Goal: Task Accomplishment & Management: Manage account settings

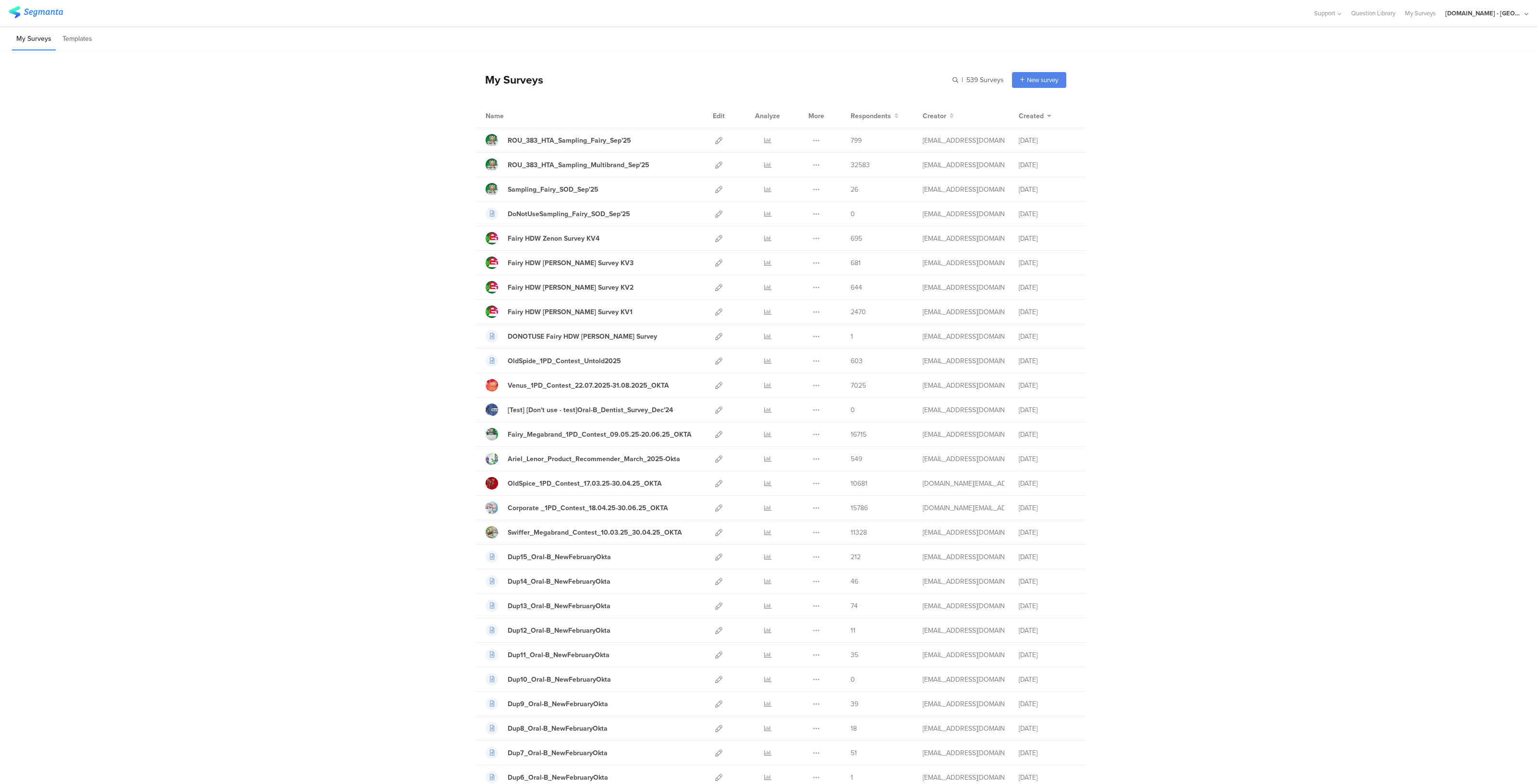
click at [1489, 11] on div "Youtil.ro - Romania" at bounding box center [1483, 13] width 77 height 9
click at [1436, 69] on div "JoltX Greece Member" at bounding box center [1471, 62] width 132 height 21
click at [1492, 14] on div "[DOMAIN_NAME] - [GEOGRAPHIC_DATA]" at bounding box center [1483, 13] width 77 height 9
click at [1436, 58] on span "JoltX [GEOGRAPHIC_DATA]" at bounding box center [1454, 62] width 75 height 9
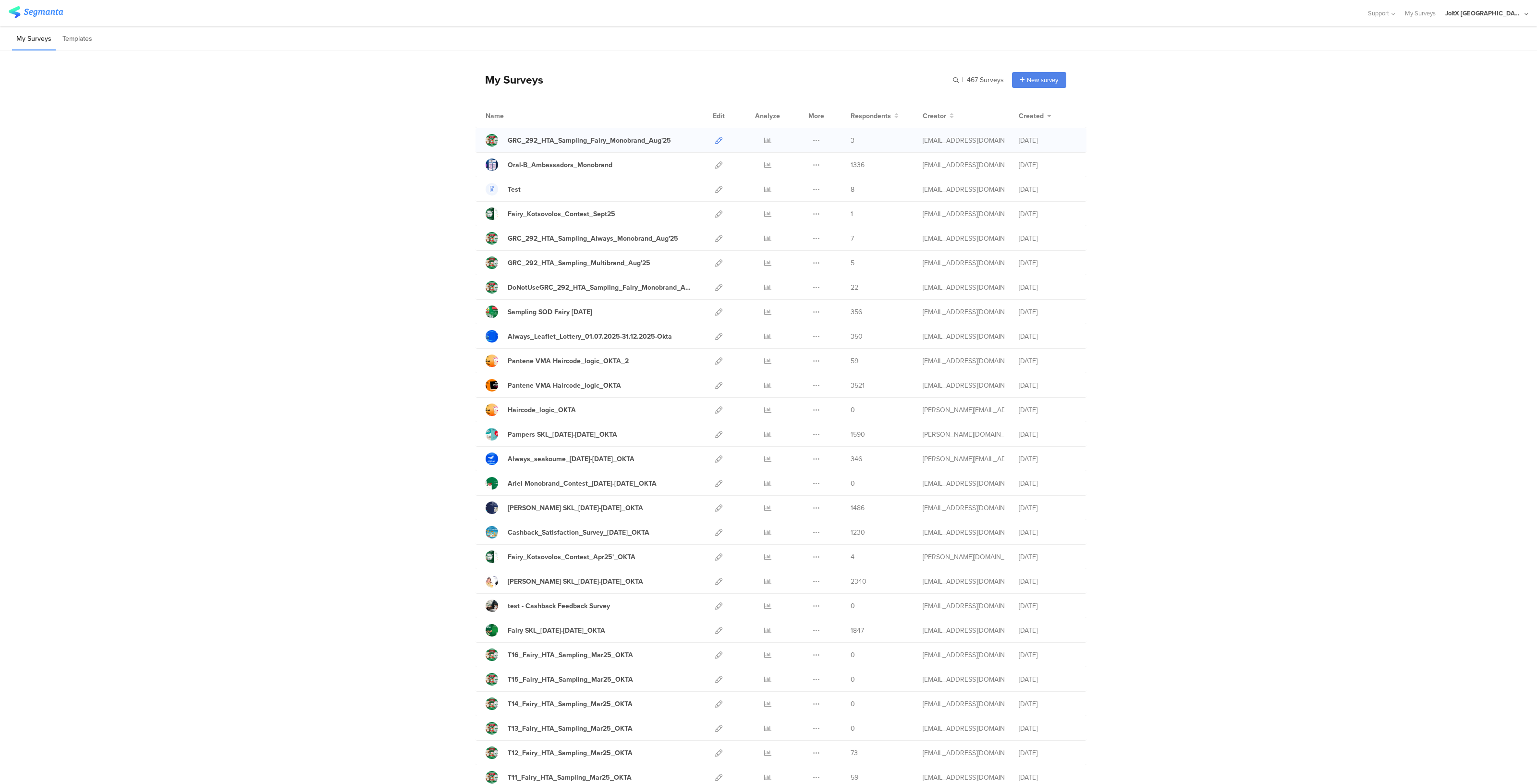
click at [715, 143] on icon at bounding box center [719, 140] width 7 height 7
click at [715, 285] on icon at bounding box center [719, 288] width 7 height 7
click at [813, 139] on icon at bounding box center [816, 140] width 7 height 7
click at [718, 141] on div at bounding box center [718, 140] width 21 height 24
click at [717, 140] on icon at bounding box center [719, 140] width 7 height 7
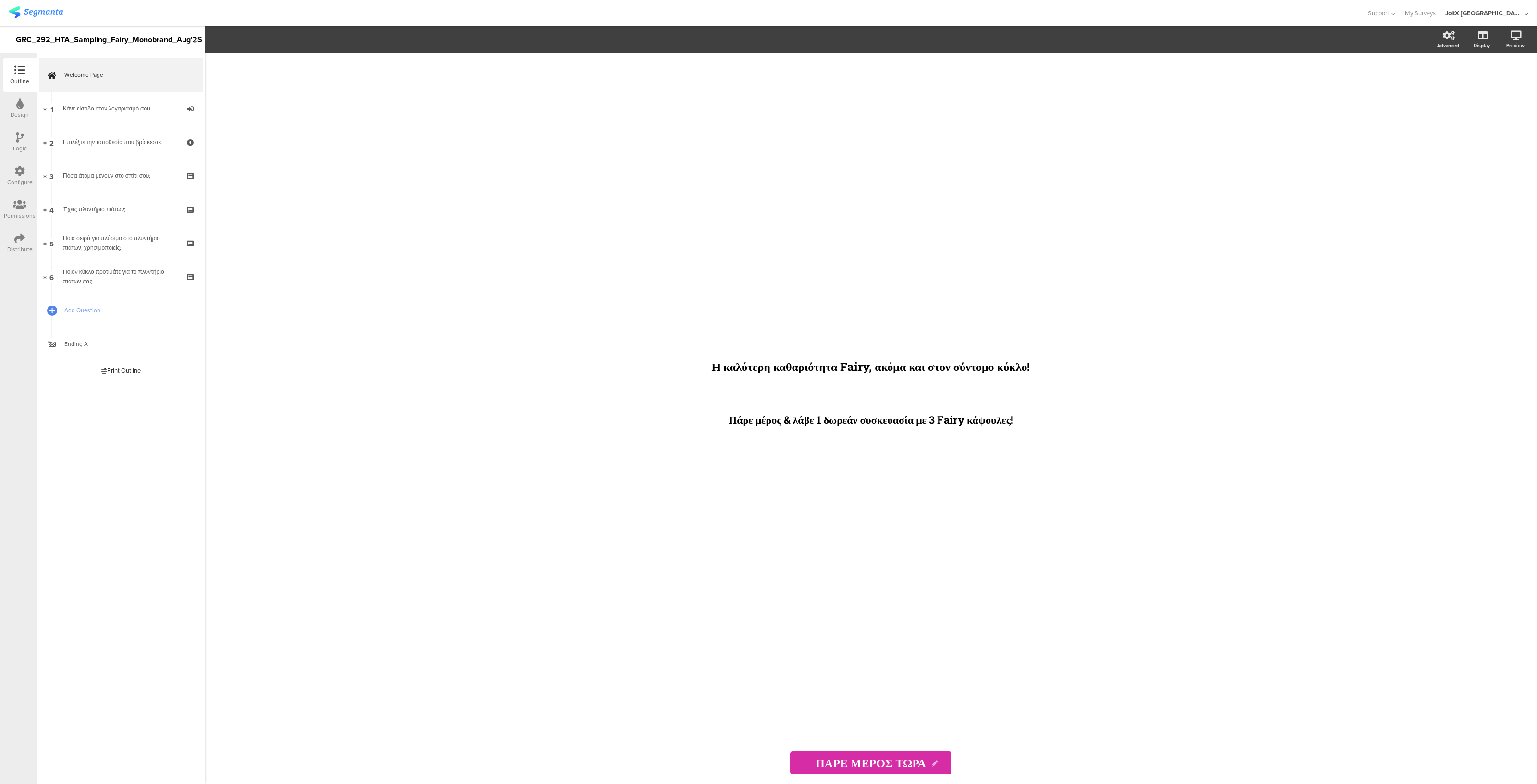
click at [19, 171] on icon at bounding box center [20, 171] width 11 height 11
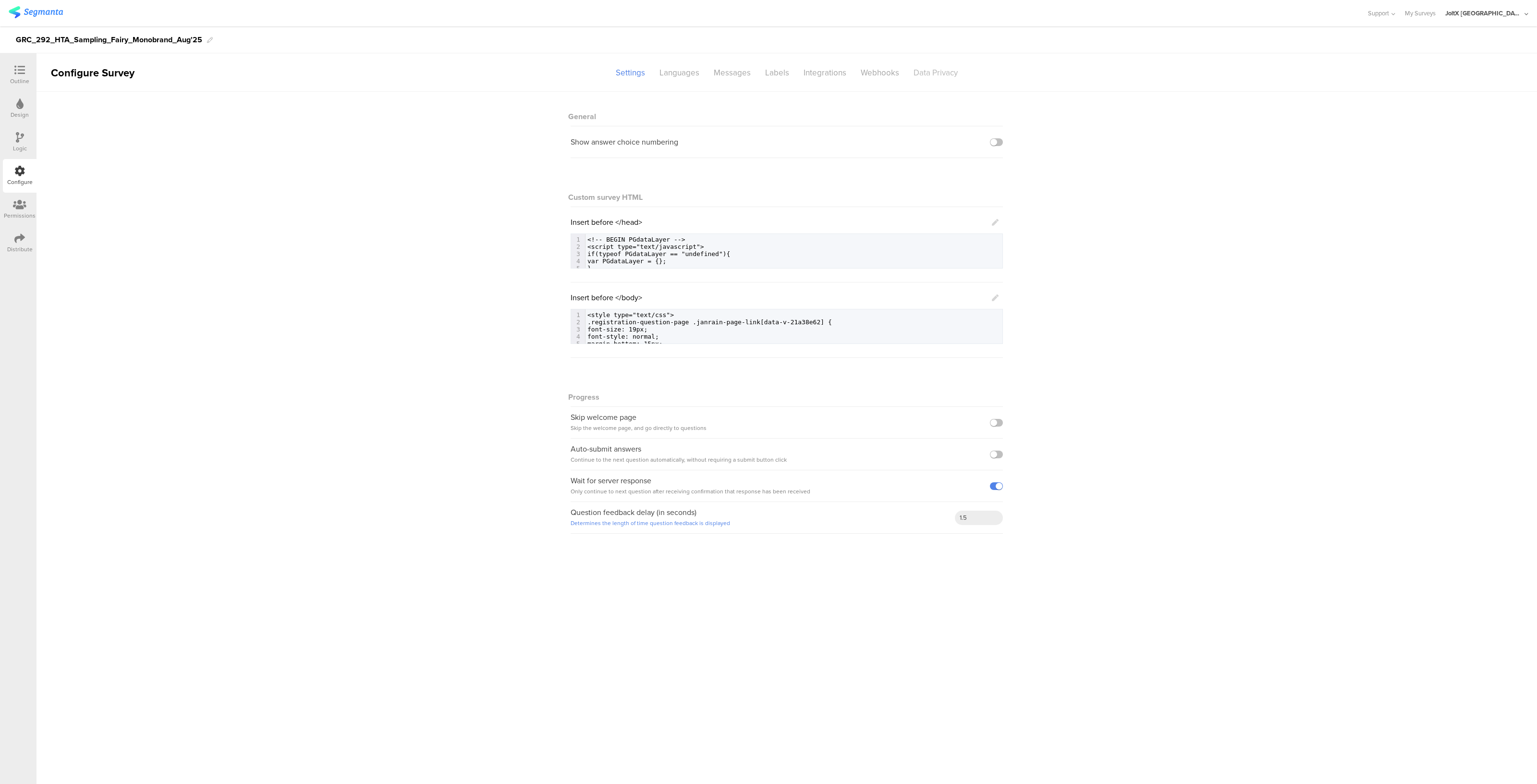
click at [919, 69] on div "Data Privacy" at bounding box center [936, 73] width 58 height 17
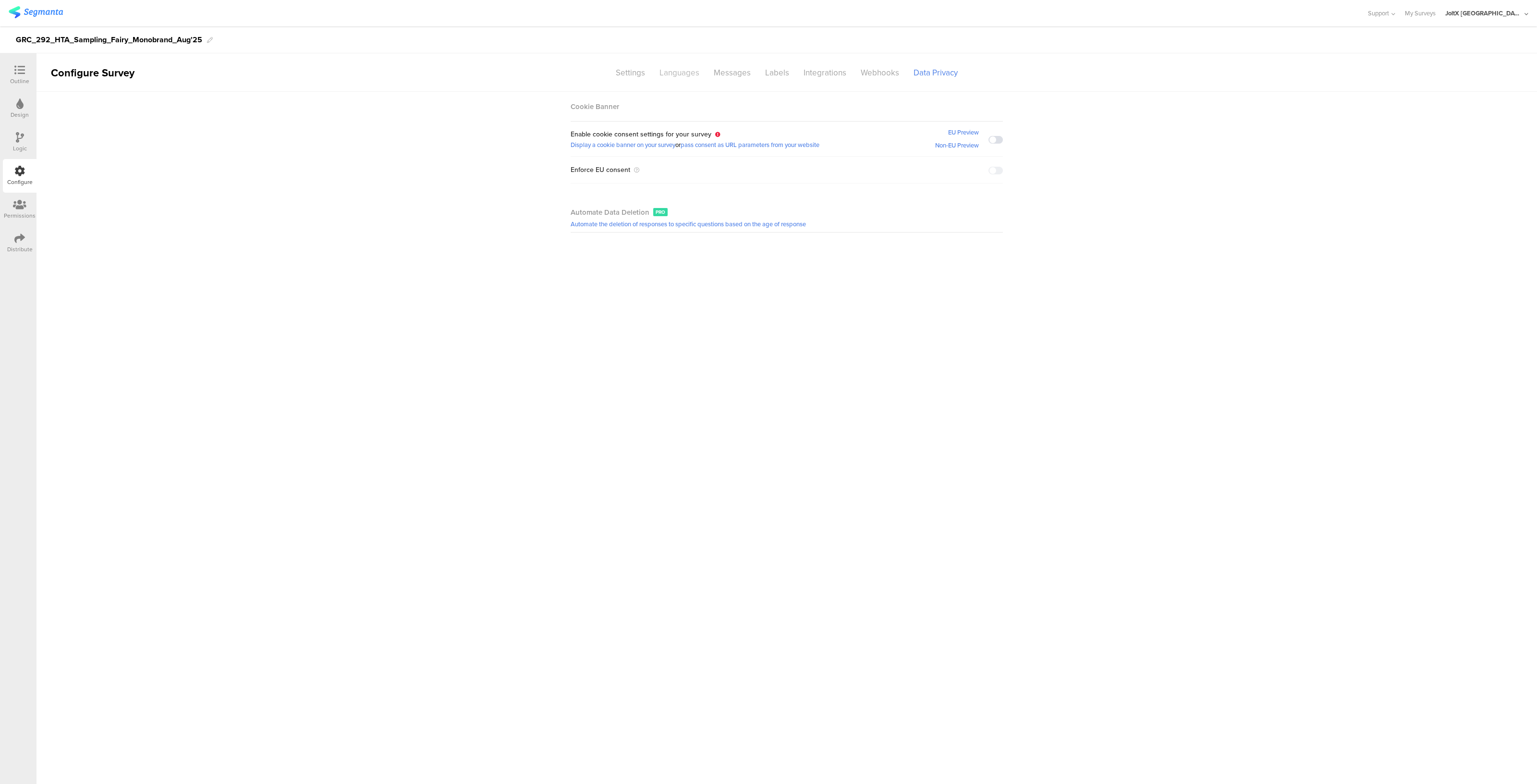
click at [666, 67] on div "Languages" at bounding box center [679, 73] width 54 height 17
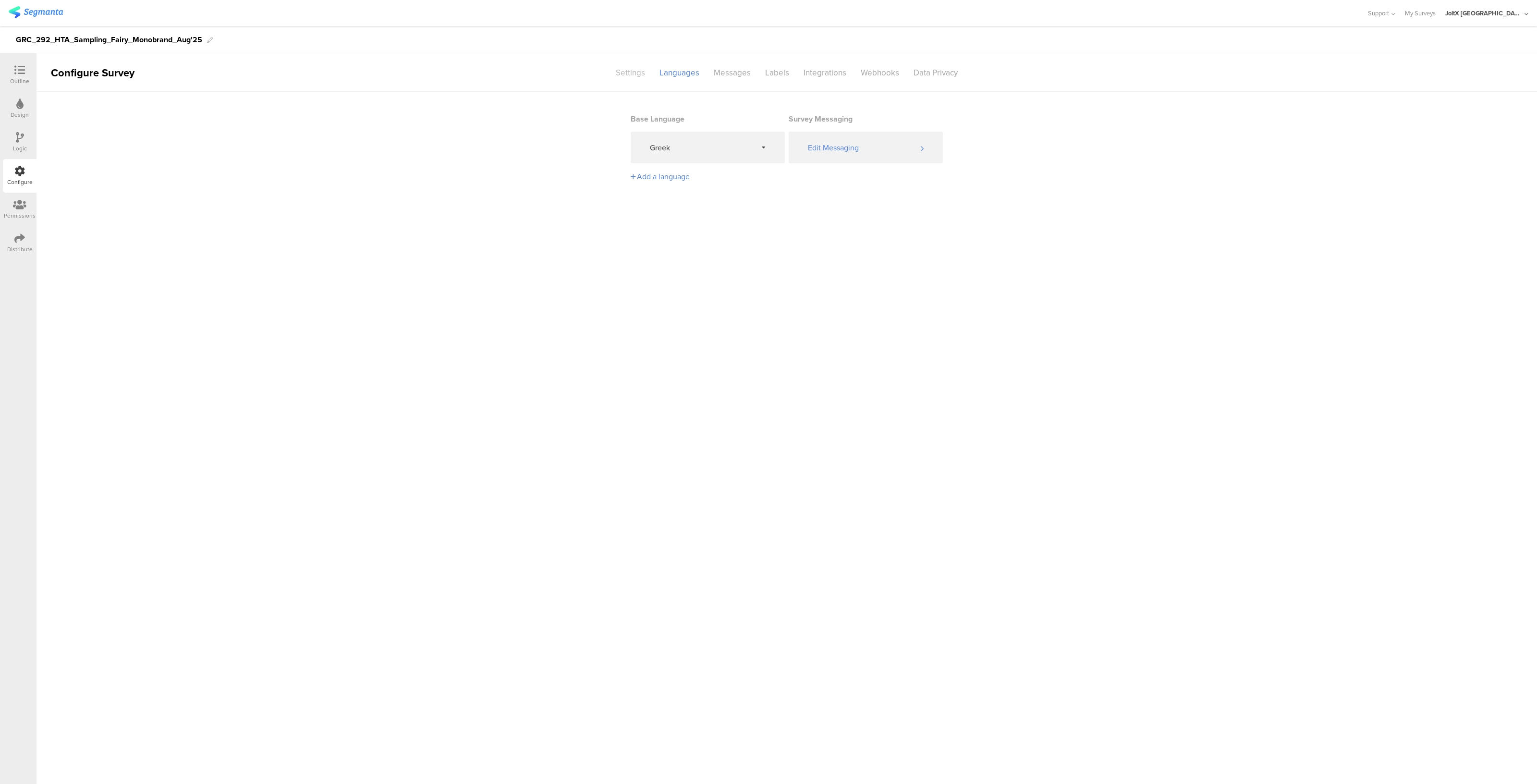
click at [634, 69] on div "Settings" at bounding box center [630, 73] width 44 height 17
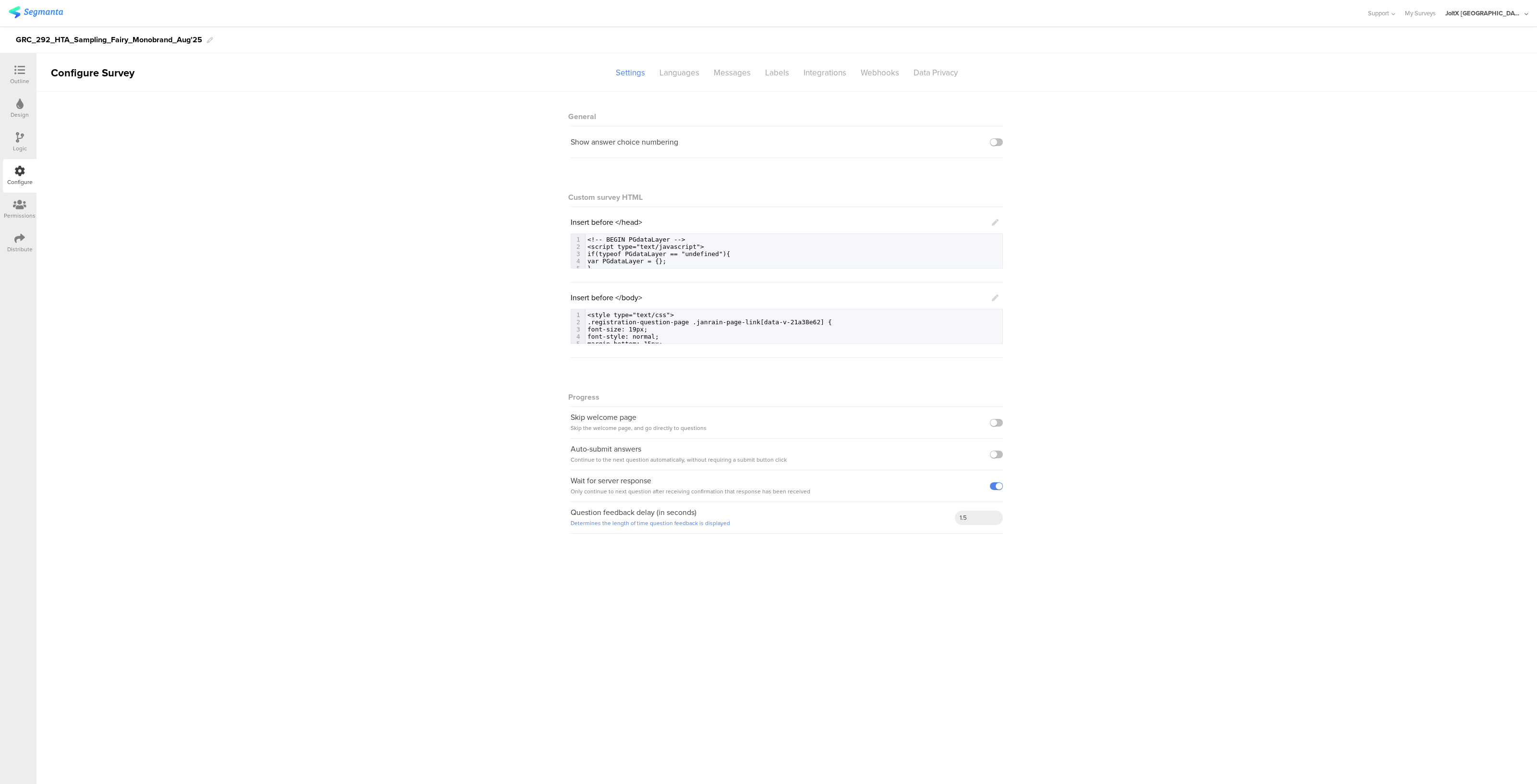
click at [21, 196] on div "Permissions" at bounding box center [20, 209] width 33 height 33
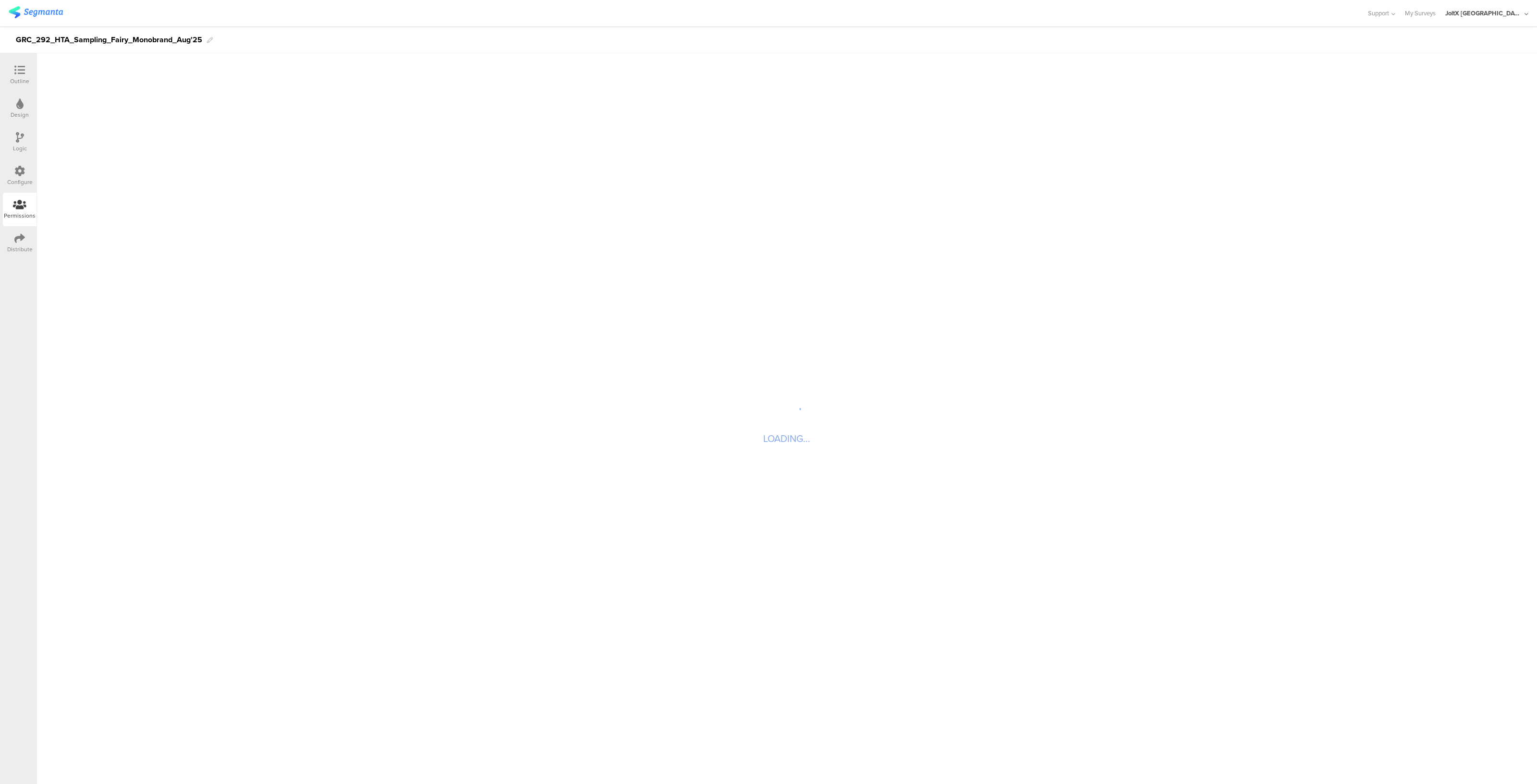
click at [18, 252] on div "Distribute" at bounding box center [20, 249] width 26 height 8
click at [876, 73] on div "Email Embed" at bounding box center [870, 73] width 62 height 17
click at [640, 76] on div "Settings" at bounding box center [634, 73] width 44 height 17
click at [968, 174] on span "Forget Respondent" at bounding box center [962, 174] width 59 height 10
click at [920, 214] on li "Forget Respondent" at bounding box center [947, 212] width 110 height 19
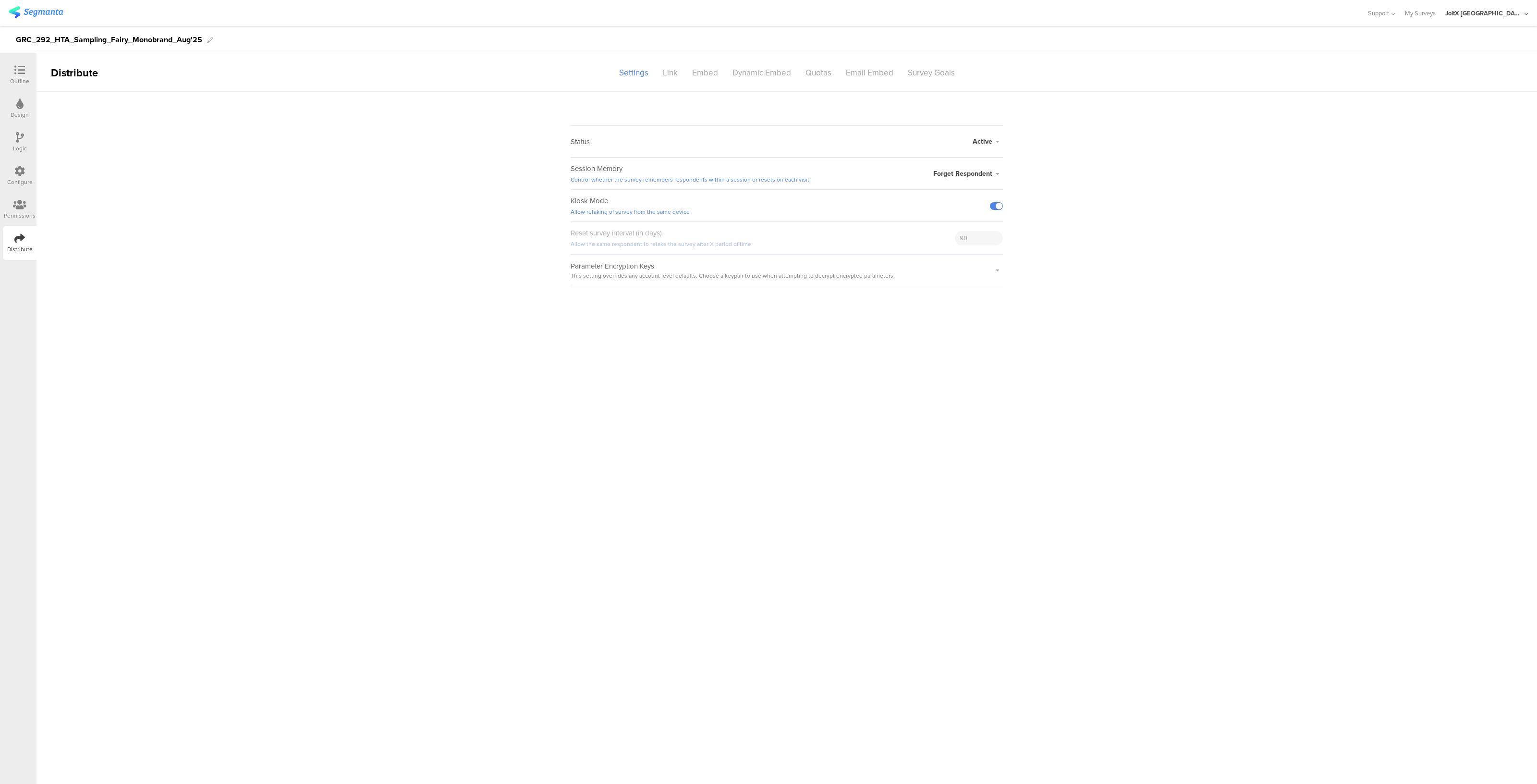
click at [782, 462] on main "Status Active Active Closed Schedule Start Date: End Date: Save Cancel Session …" at bounding box center [786, 438] width 1501 height 692
click at [665, 67] on div "Link" at bounding box center [670, 73] width 29 height 17
click at [937, 149] on span "Copy" at bounding box center [940, 149] width 16 height 10
click at [704, 72] on div "Embed" at bounding box center [705, 73] width 41 height 17
click at [635, 82] on sg-section-page-header "Distribute Settings Link Embed Dynamic Embed Quotas Email Embed Survey Goals" at bounding box center [786, 72] width 1501 height 38
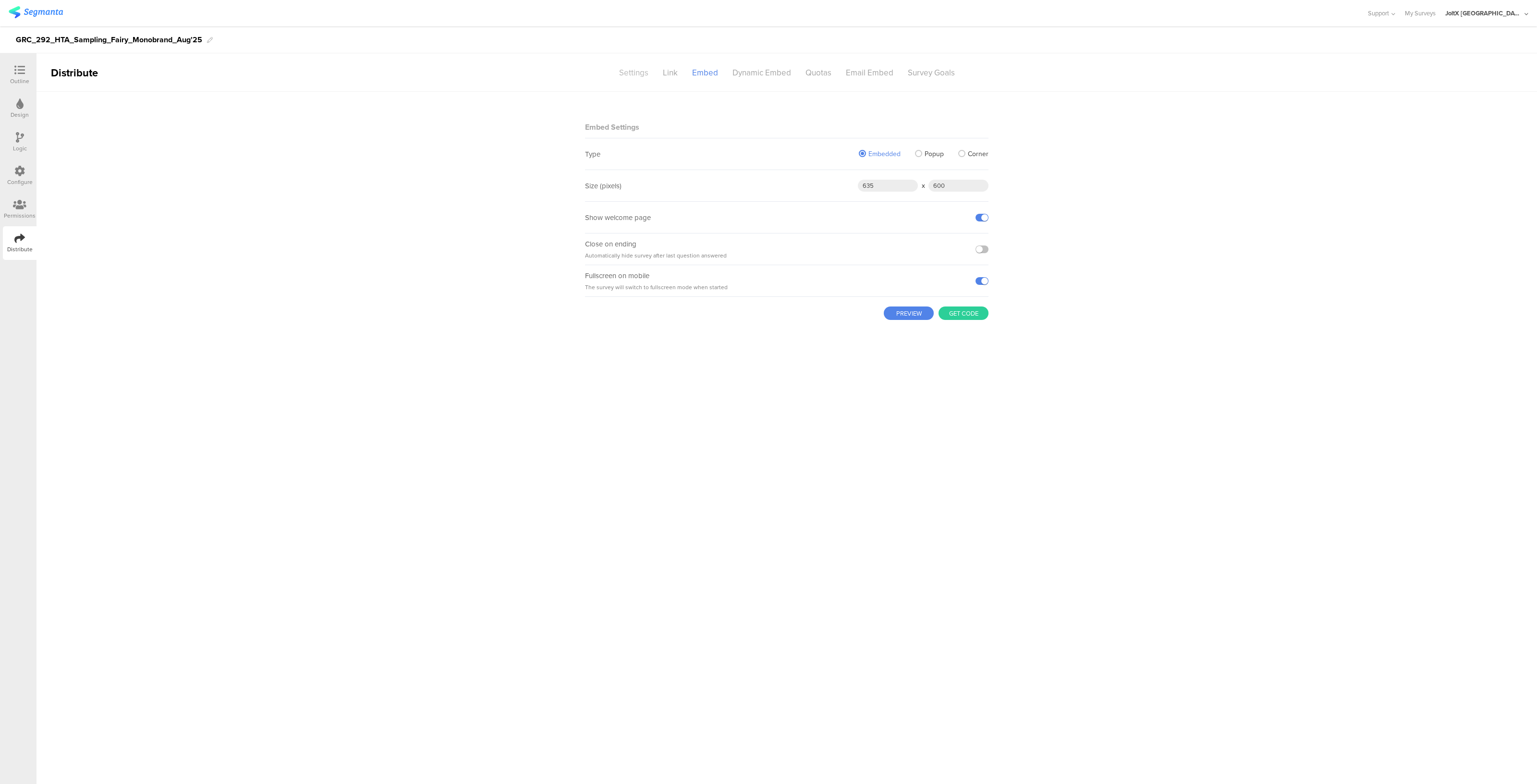
click at [634, 76] on div "Settings" at bounding box center [634, 73] width 44 height 17
click at [965, 178] on span "Forget Respondent" at bounding box center [962, 174] width 59 height 10
click at [943, 189] on li "Remember Respondent" at bounding box center [947, 192] width 110 height 20
click at [14, 236] on icon at bounding box center [20, 238] width 11 height 11
click at [677, 76] on div "Link" at bounding box center [670, 73] width 29 height 17
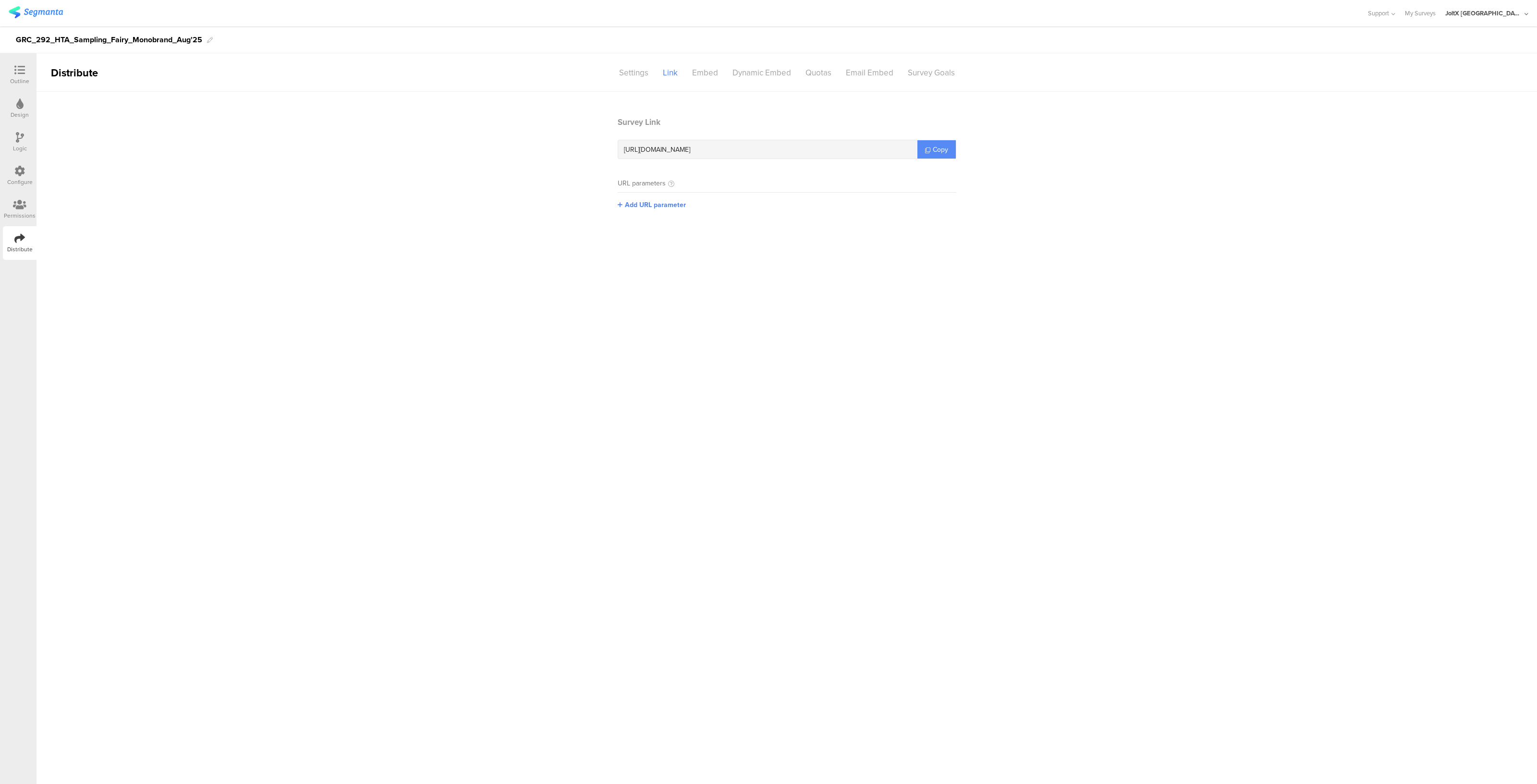
click at [942, 143] on link "Copy" at bounding box center [937, 149] width 38 height 18
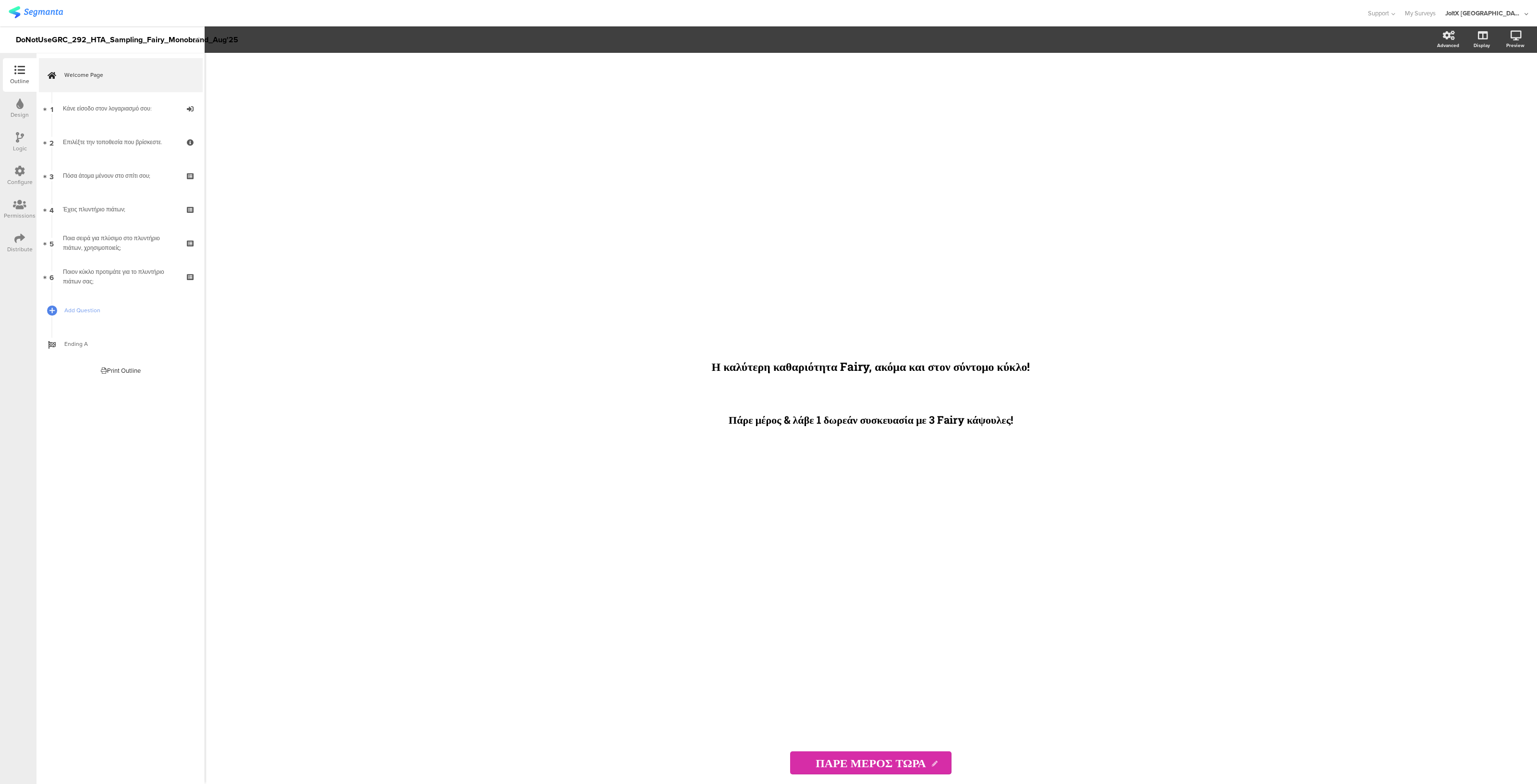
click at [23, 245] on div "Distribute" at bounding box center [20, 249] width 26 height 8
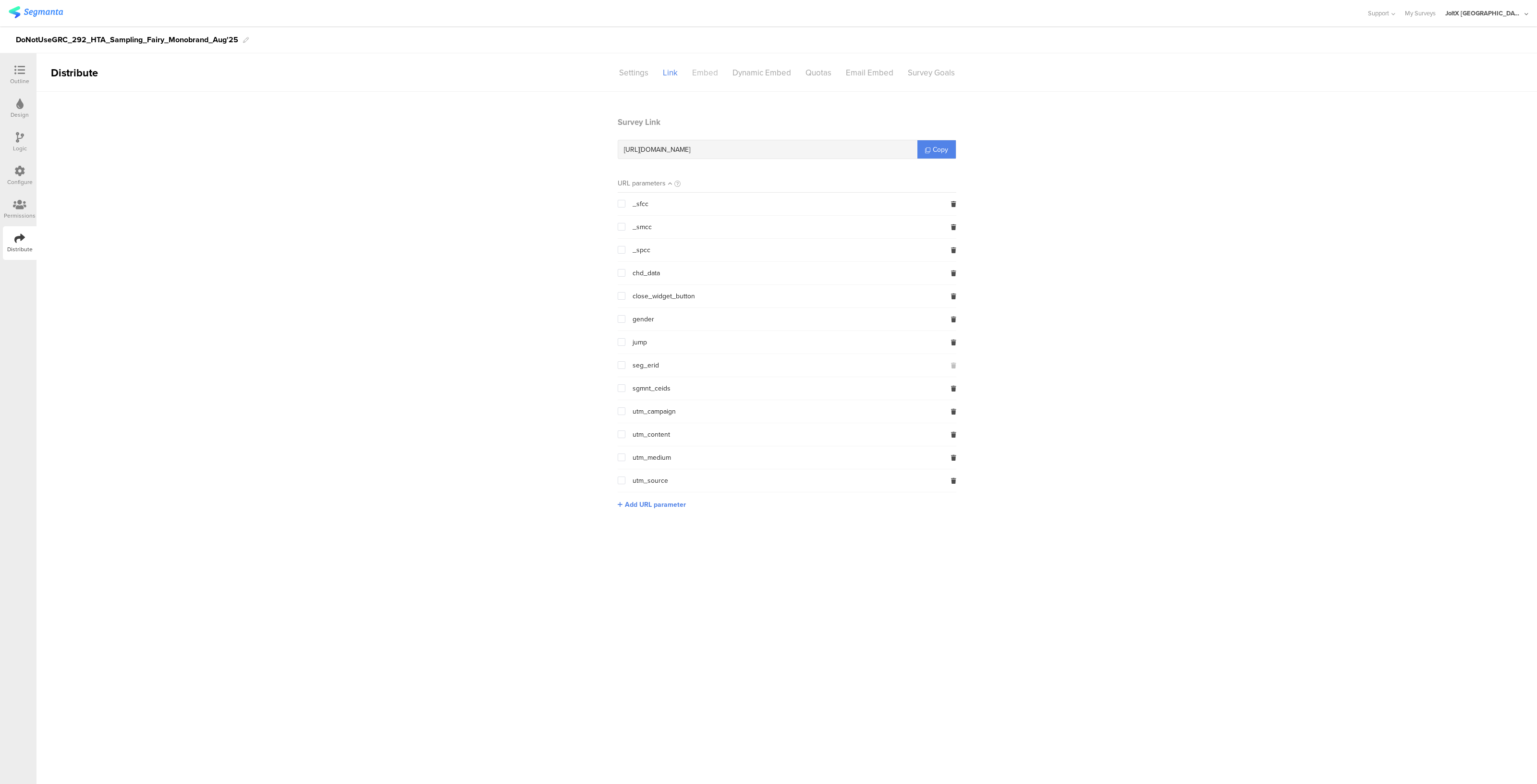
click at [712, 70] on div "Embed" at bounding box center [705, 73] width 41 height 17
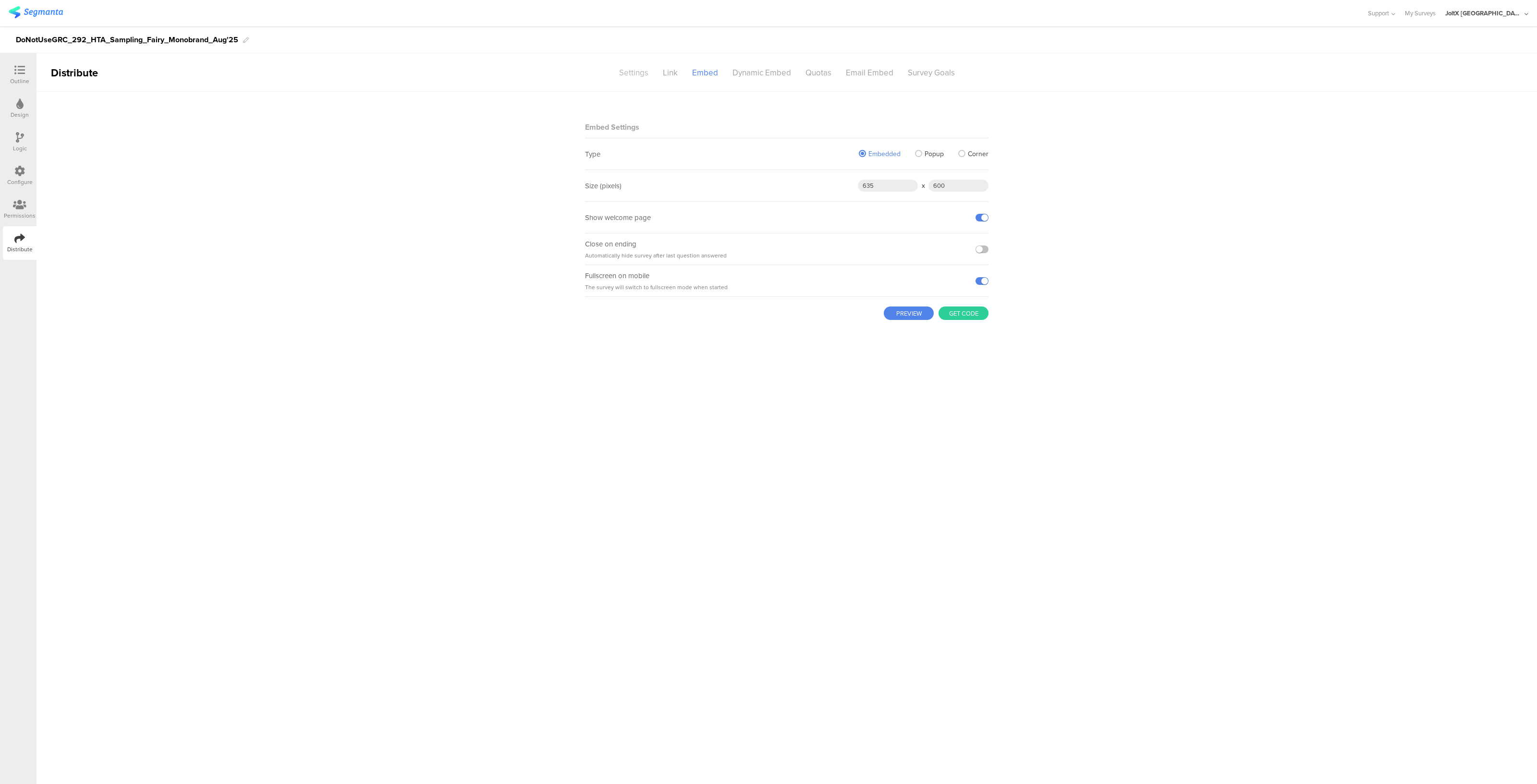
click at [639, 73] on div "Settings" at bounding box center [634, 73] width 44 height 17
click at [965, 178] on div "Forget Respondent Remember Respondent Forget Respondent" at bounding box center [968, 174] width 70 height 31
click at [965, 174] on span "Forget Respondent" at bounding box center [962, 174] width 59 height 10
click at [934, 190] on li "Remember Respondent" at bounding box center [947, 192] width 110 height 20
click at [673, 73] on div "Link" at bounding box center [670, 73] width 29 height 17
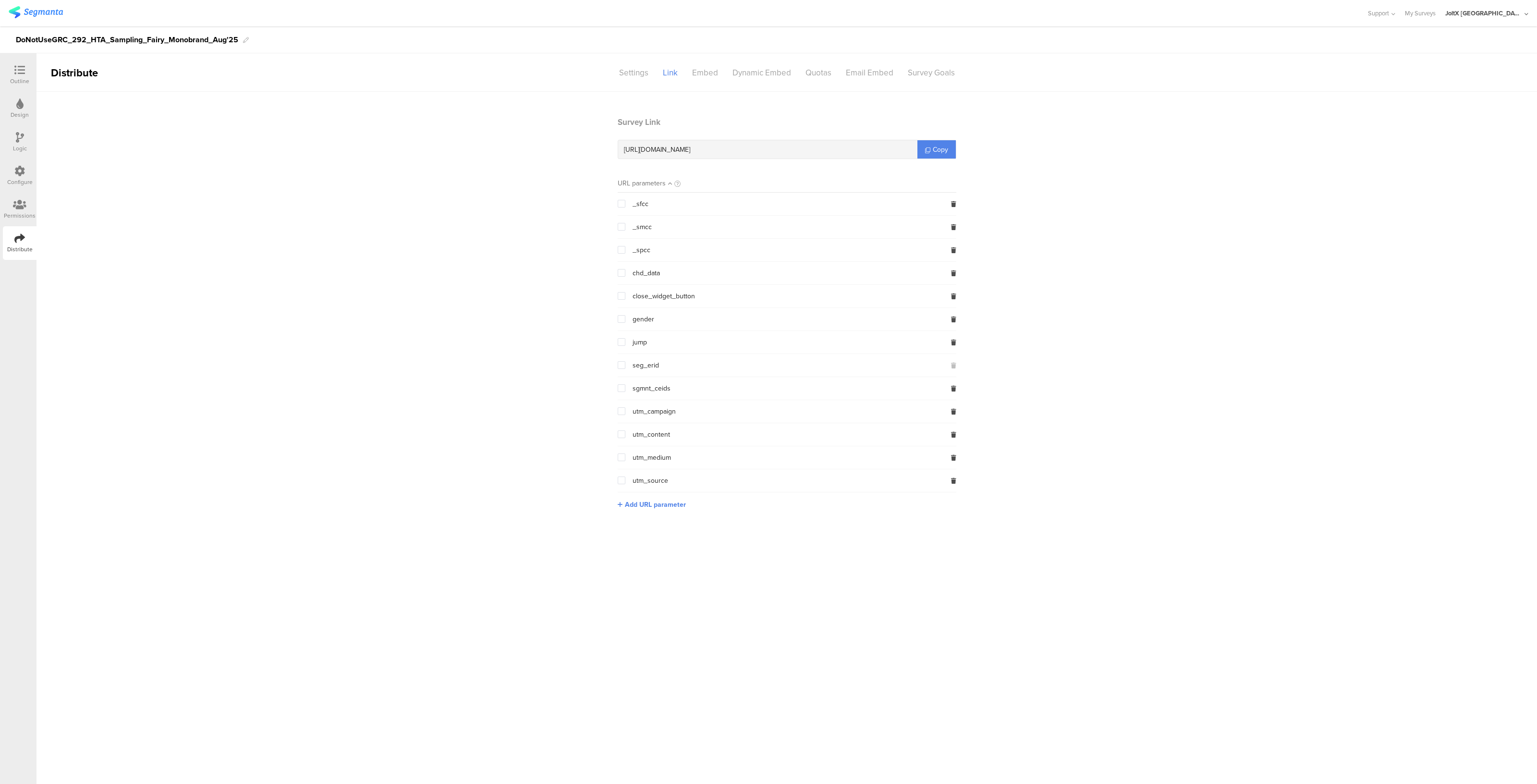
click at [942, 160] on section "Survey Link https://pgsurveys.segmanta.com/affac9 Copy URL parameters _sfcc _sm…" at bounding box center [787, 320] width 358 height 408
click at [940, 155] on link "Copy" at bounding box center [937, 149] width 38 height 18
click at [648, 71] on div "Settings" at bounding box center [634, 73] width 44 height 17
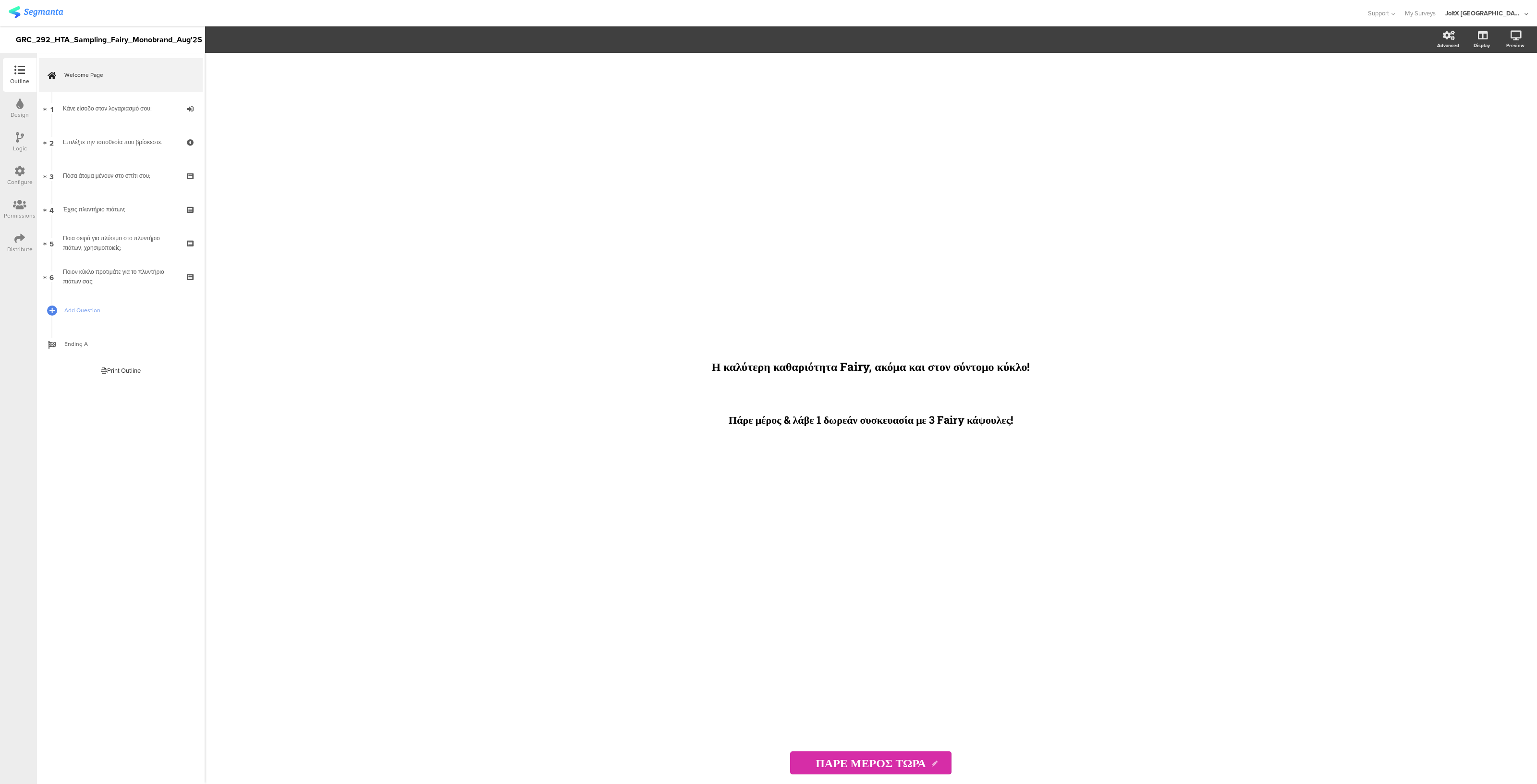
click at [26, 171] on div "Configure" at bounding box center [20, 175] width 33 height 33
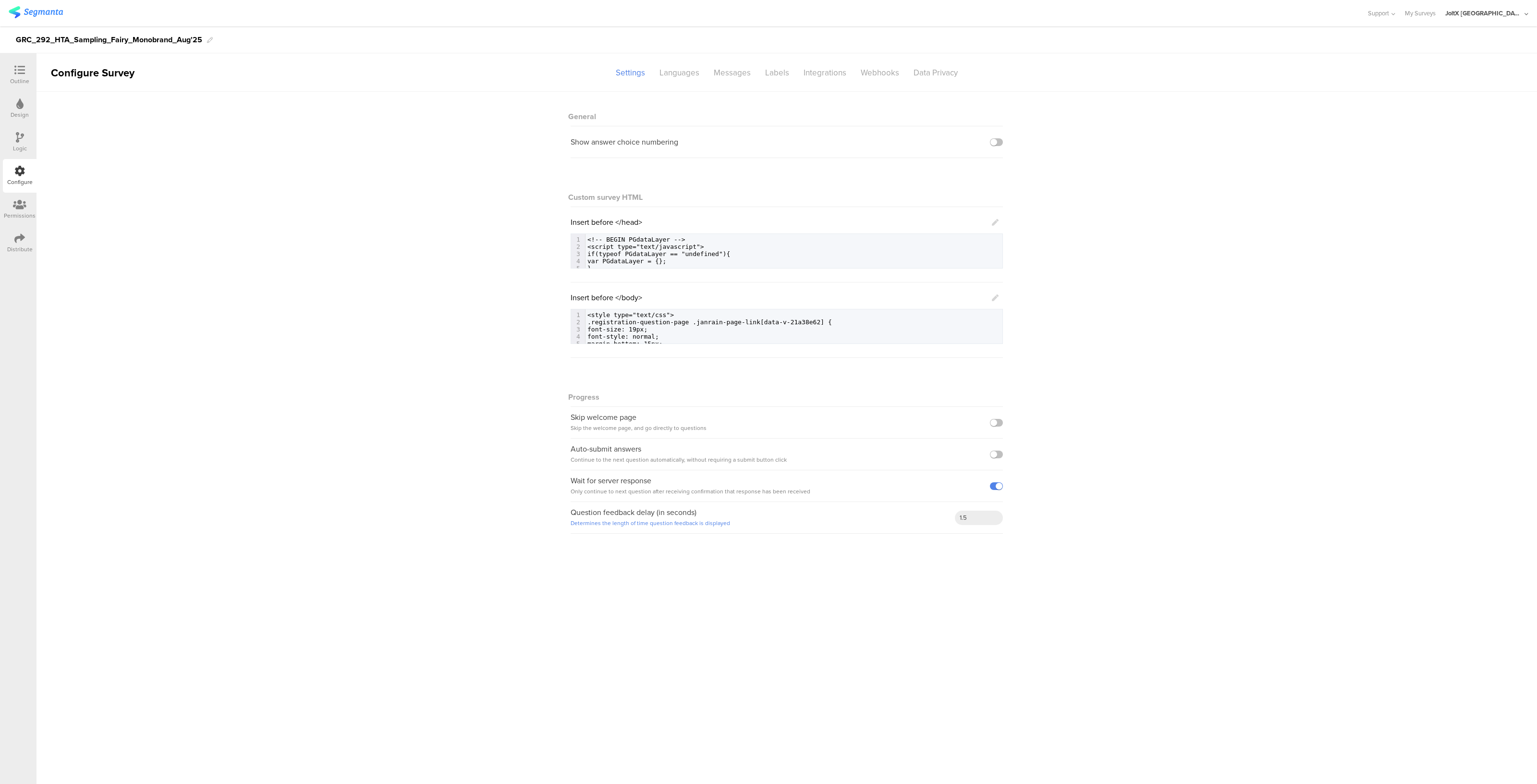
click at [18, 240] on icon at bounding box center [20, 238] width 11 height 11
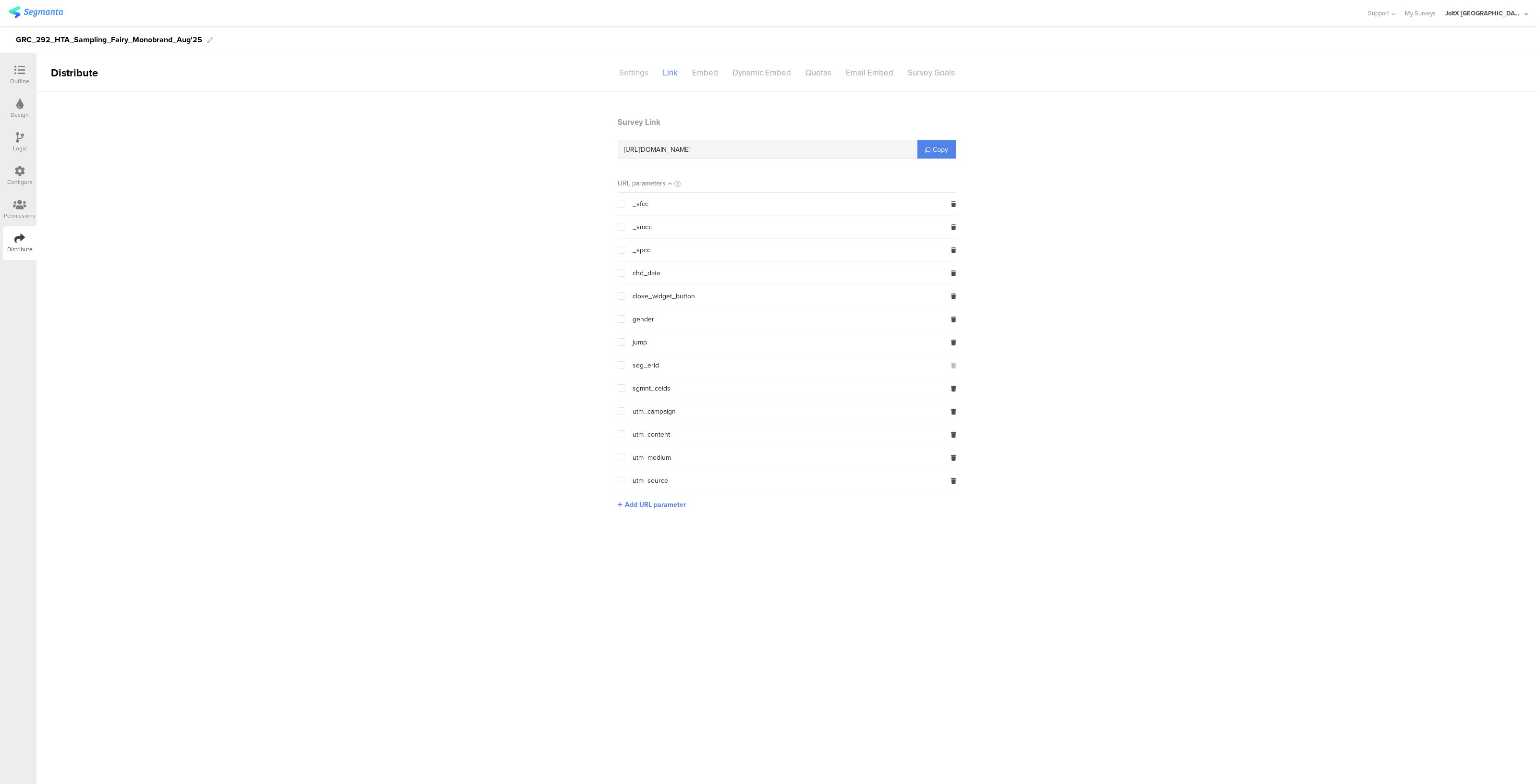
click at [632, 70] on div "Settings" at bounding box center [634, 73] width 44 height 17
click at [987, 144] on span "Active" at bounding box center [982, 141] width 20 height 10
click at [927, 179] on li "Closed" at bounding box center [947, 180] width 110 height 20
click at [878, 379] on main "Status Closed Closed Survey Preview Active Closed Schedule Start Date: End Date…" at bounding box center [786, 438] width 1501 height 692
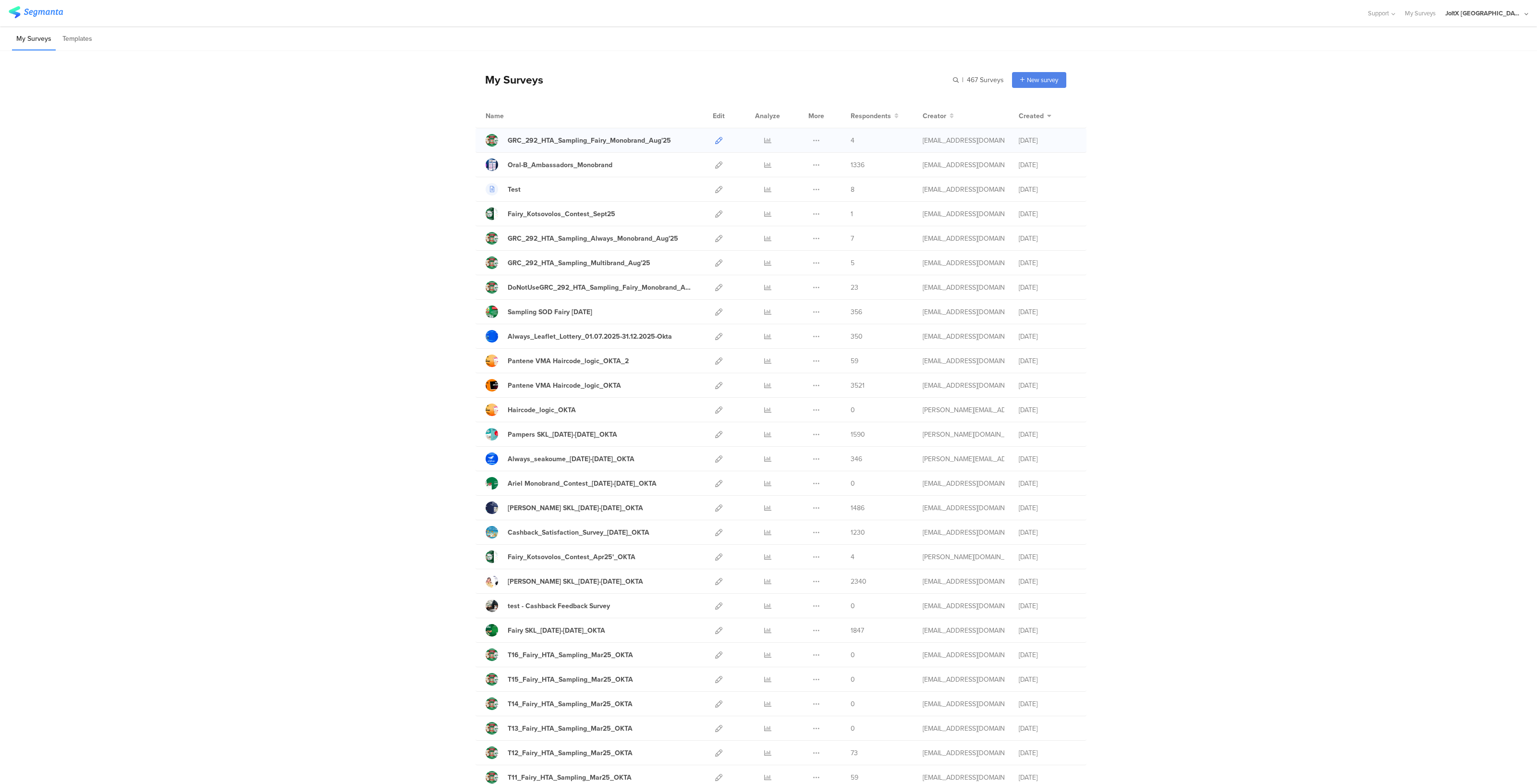
click at [716, 143] on icon at bounding box center [719, 140] width 7 height 7
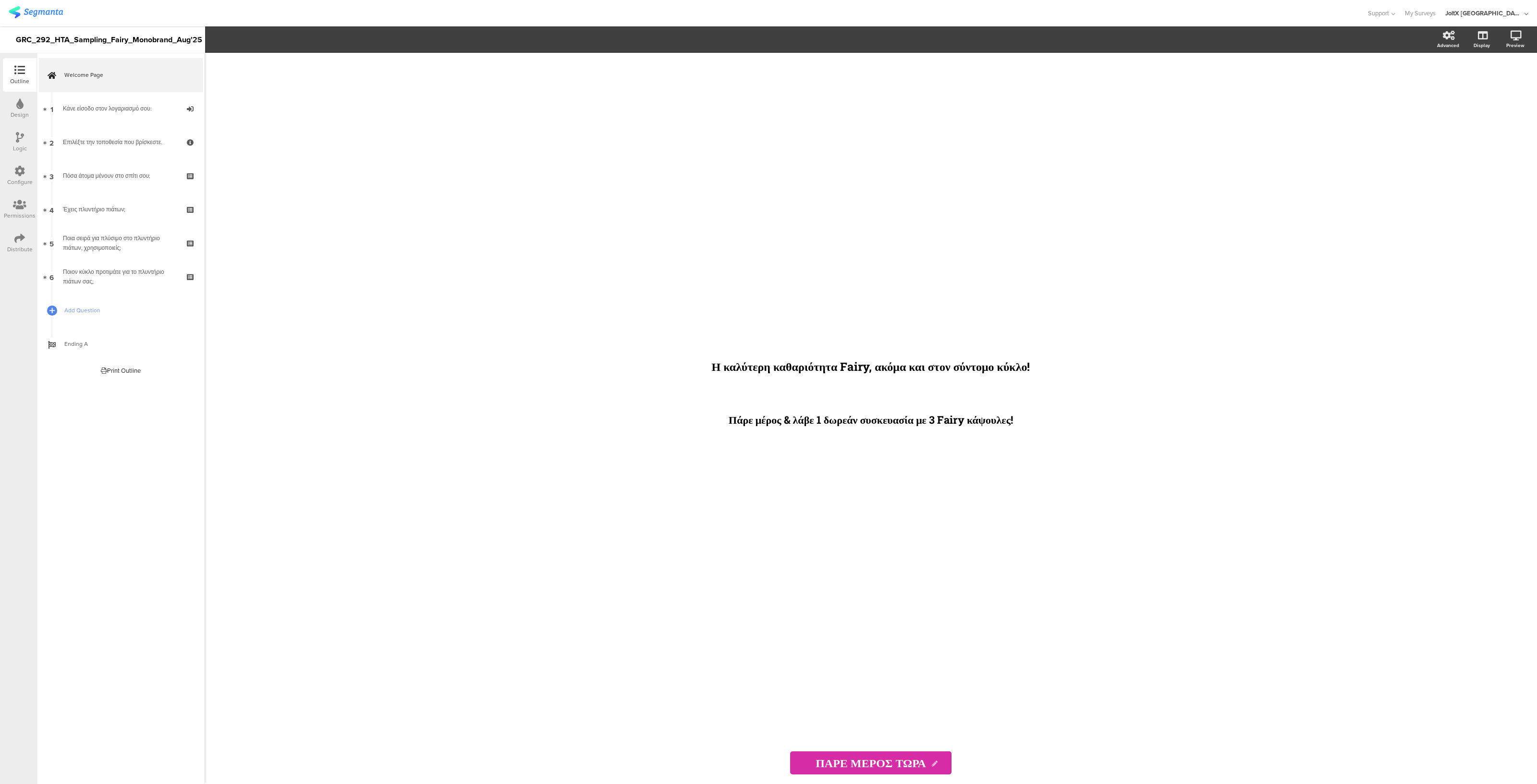
click at [41, 42] on div "GRC_292_HTA_Sampling_Fairy_Monobrand_Aug'25" at bounding box center [103, 40] width 174 height 16
click at [18, 32] on div "GRC_292_HTA_Sampling_Fairy_Monobrand_Aug'25" at bounding box center [103, 39] width 174 height 26
click at [184, 529] on div "Welcome Page 1 Κάνε είσοδο στον λογαριασμό σου: 2 Επιλέξτε την τοποθεσία που βρ…" at bounding box center [121, 418] width 168 height 730
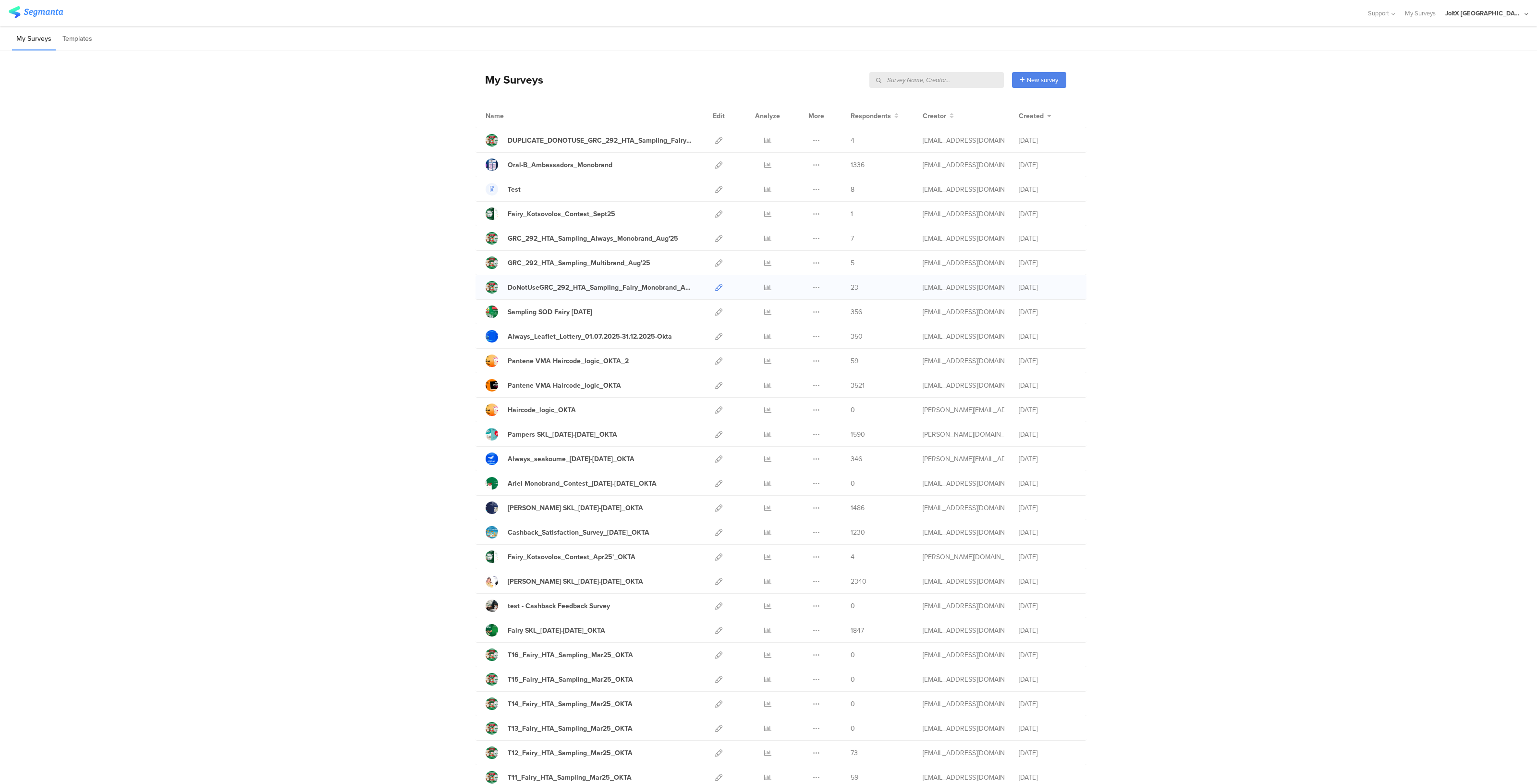
click at [715, 286] on icon at bounding box center [719, 288] width 7 height 7
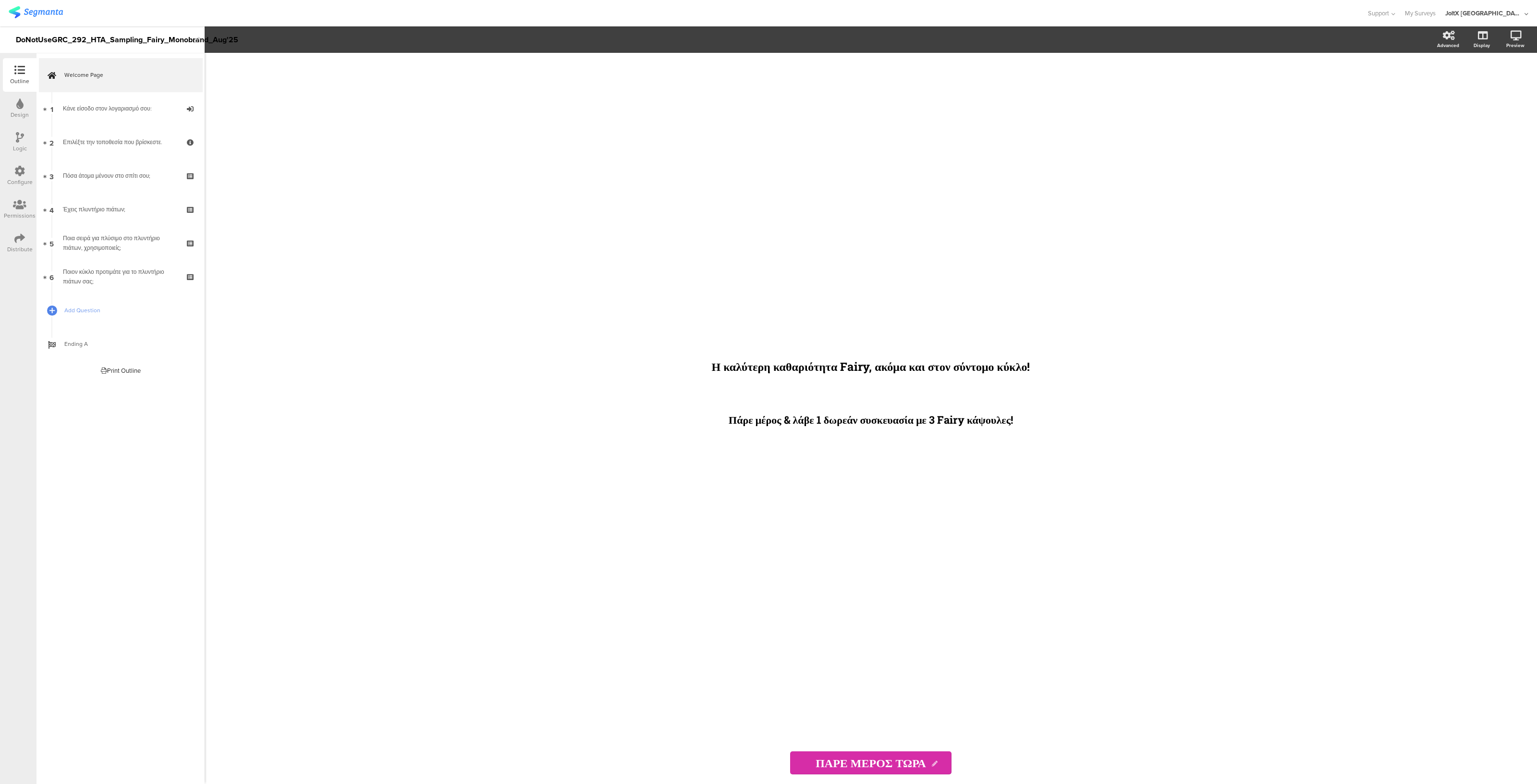
click at [58, 44] on div "DoNotUseGRC_292_HTA_Sampling_Fairy_Monobrand_Aug'25" at bounding box center [103, 40] width 174 height 16
drag, startPoint x: 51, startPoint y: 37, endPoint x: 0, endPoint y: 38, distance: 51.0
click at [0, 38] on div "DoNotUseGRC_292_HTA_Sampling_Fairy_Monobrand_Aug'25" at bounding box center [102, 39] width 205 height 27
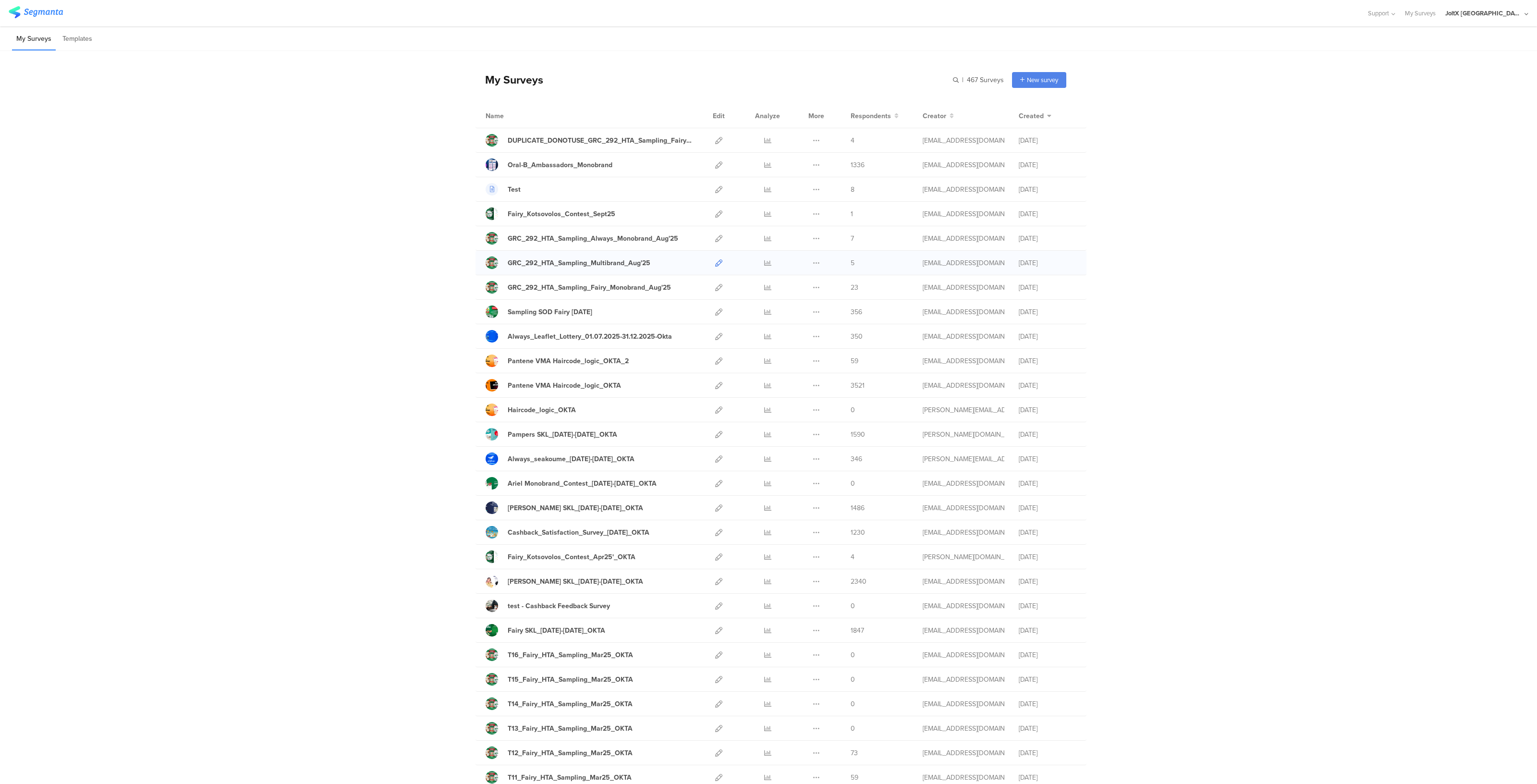
click at [715, 261] on icon at bounding box center [719, 263] width 7 height 7
click at [715, 240] on icon at bounding box center [719, 239] width 7 height 7
click at [715, 260] on icon at bounding box center [719, 263] width 7 height 7
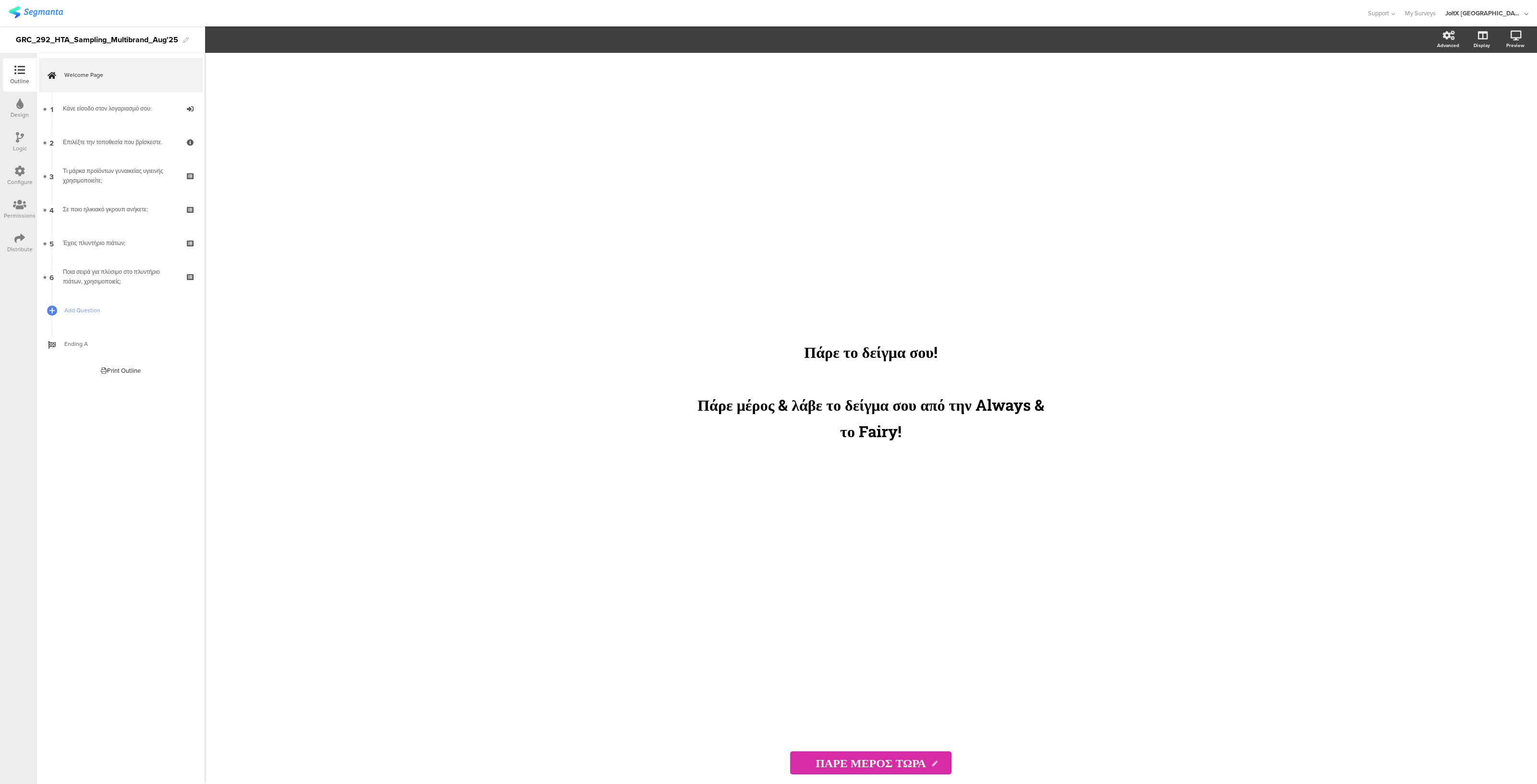
click at [10, 242] on div "Distribute" at bounding box center [20, 243] width 33 height 33
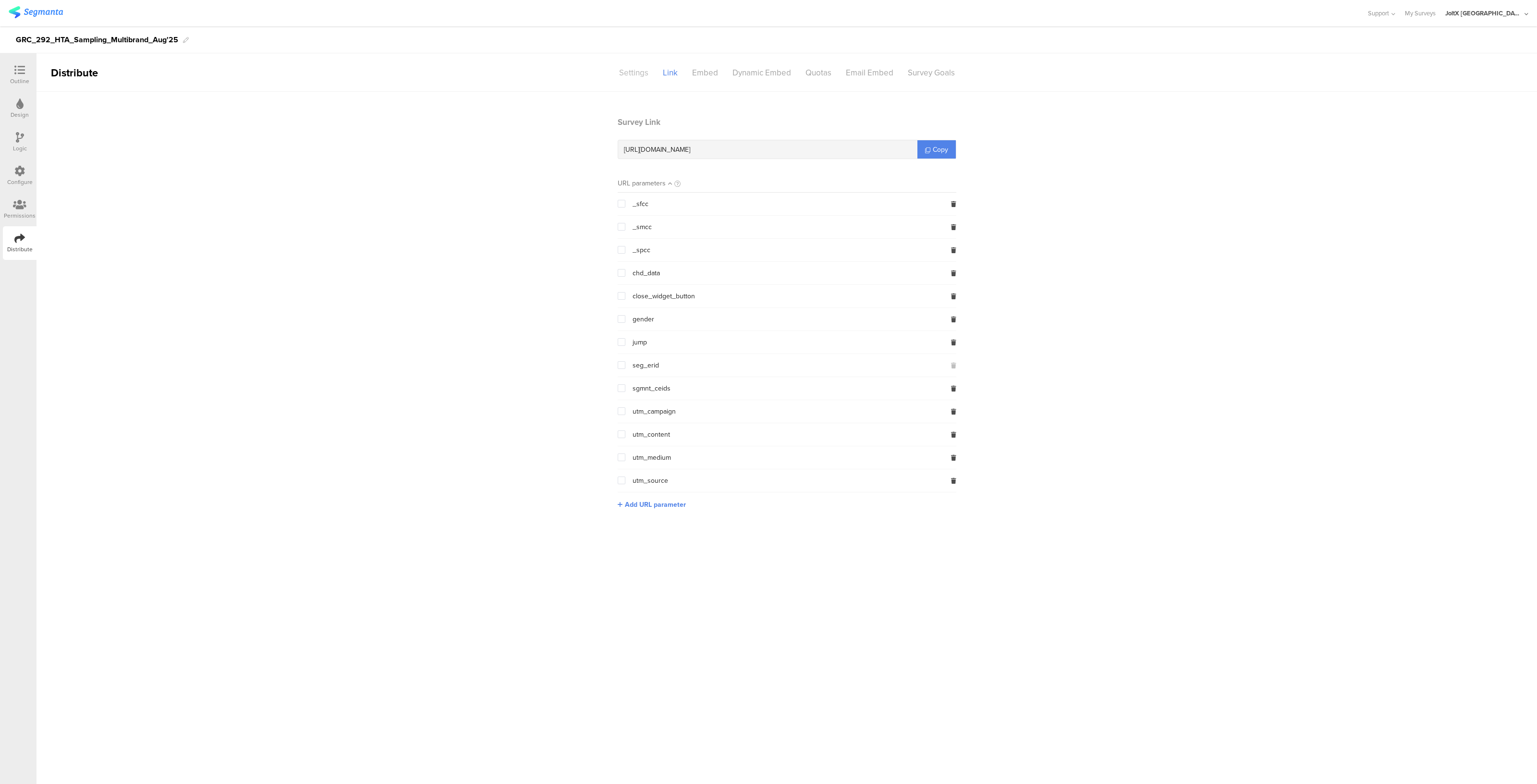
click at [636, 67] on div "Settings" at bounding box center [634, 73] width 44 height 17
click at [977, 174] on span "Forget Respondent" at bounding box center [962, 174] width 59 height 10
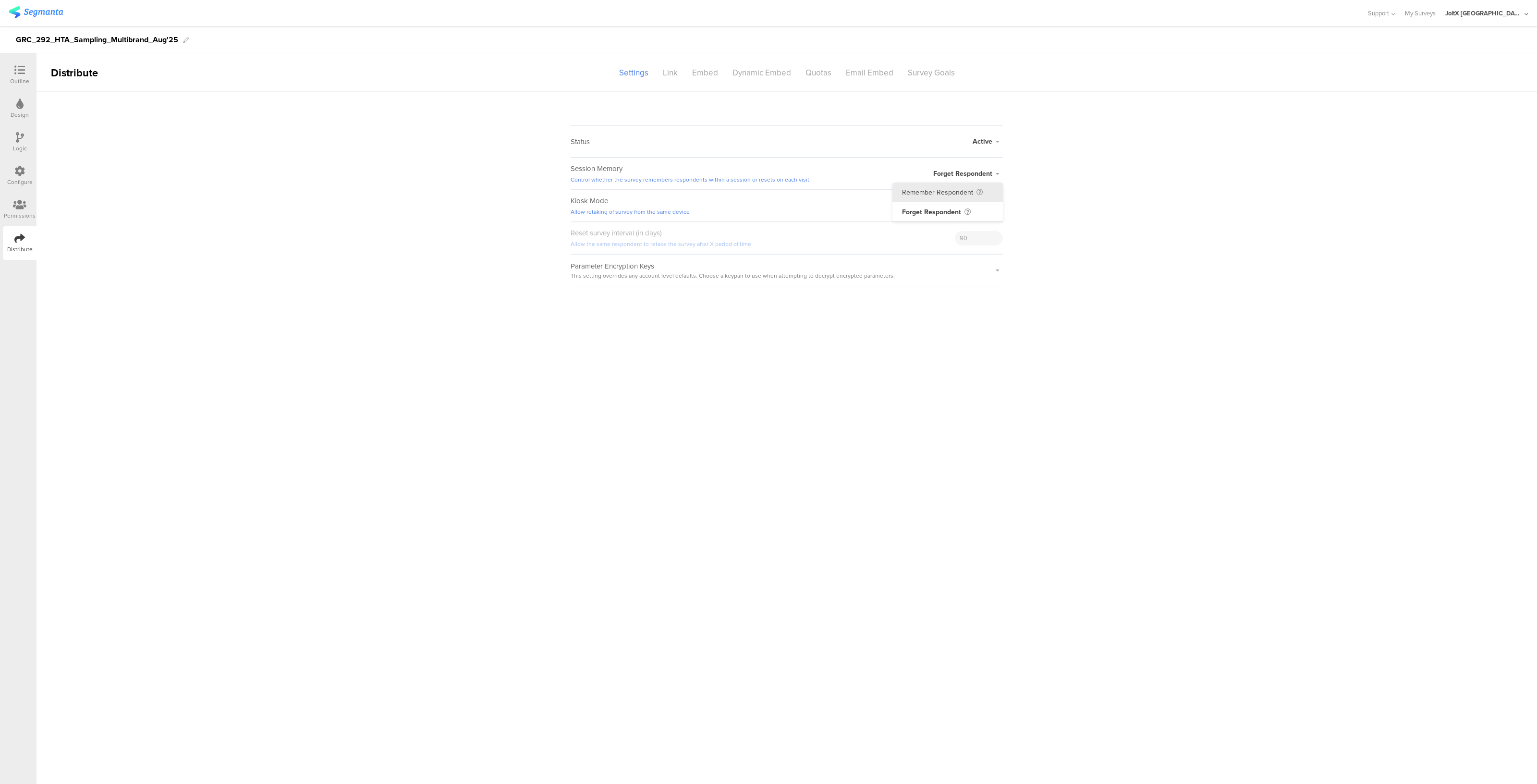
click at [944, 188] on li "Remember Respondent" at bounding box center [947, 192] width 110 height 20
click at [671, 67] on div "Link" at bounding box center [670, 73] width 29 height 17
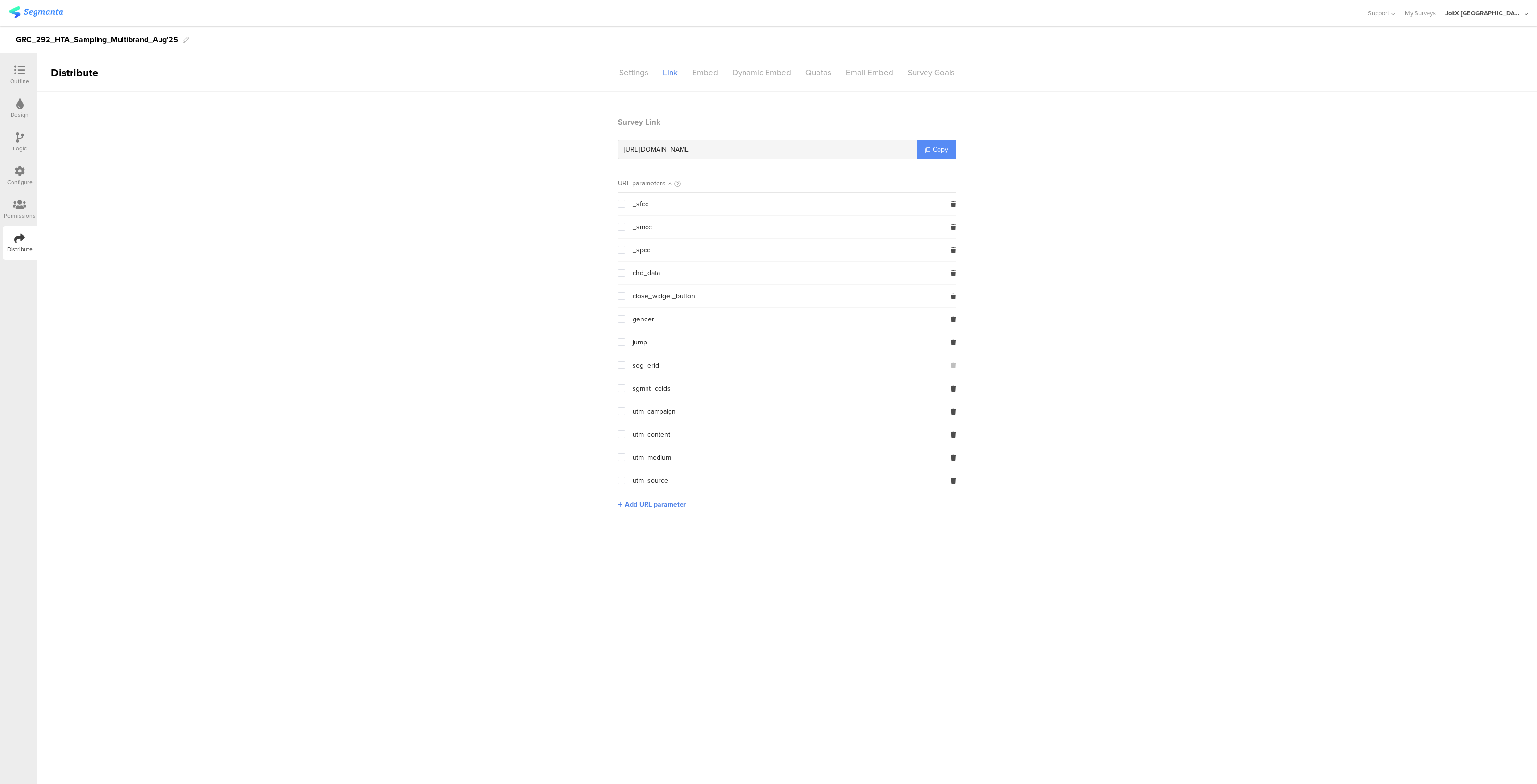
click at [947, 149] on span "Copy" at bounding box center [940, 149] width 16 height 10
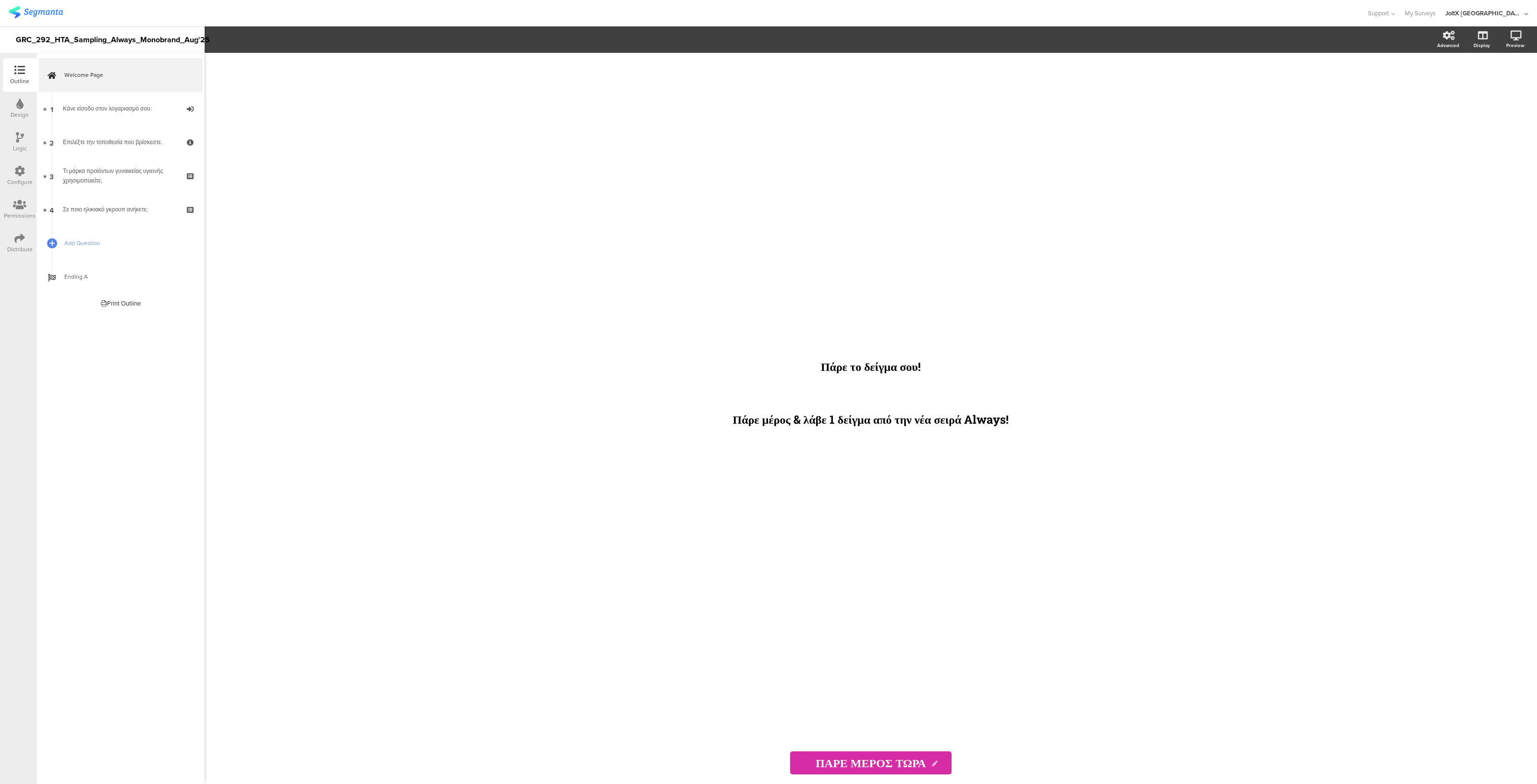
click at [15, 233] on icon at bounding box center [20, 238] width 11 height 11
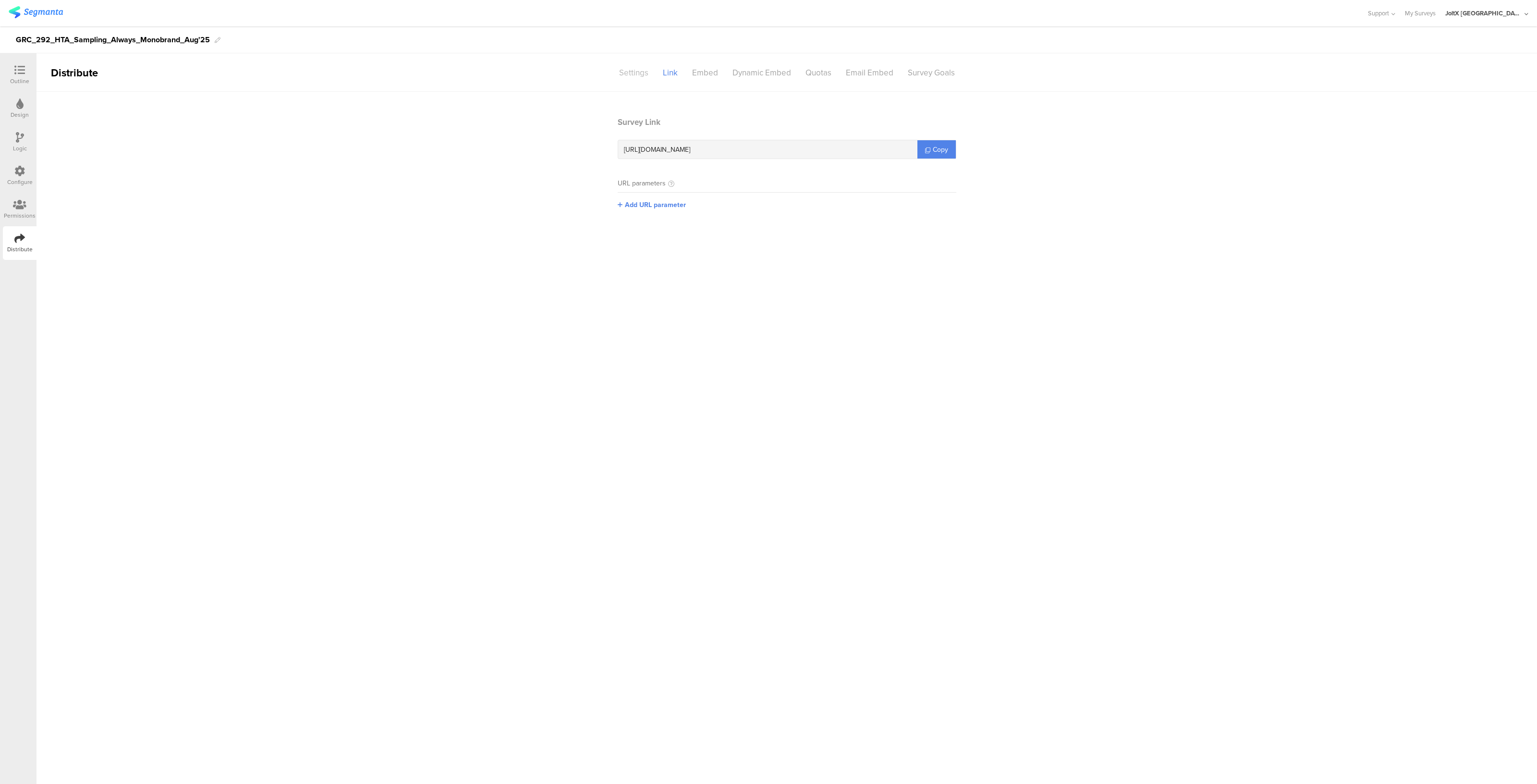
click at [625, 79] on div "Settings" at bounding box center [634, 73] width 44 height 17
click at [976, 135] on div "Active Active Closed Schedule Start Date: End Date: Save Cancel" at bounding box center [987, 141] width 30 height 31
click at [964, 174] on span "Forget Respondent" at bounding box center [962, 174] width 59 height 10
click at [936, 196] on li "Remember Respondent" at bounding box center [947, 192] width 110 height 20
click at [671, 69] on div "Link" at bounding box center [670, 73] width 29 height 17
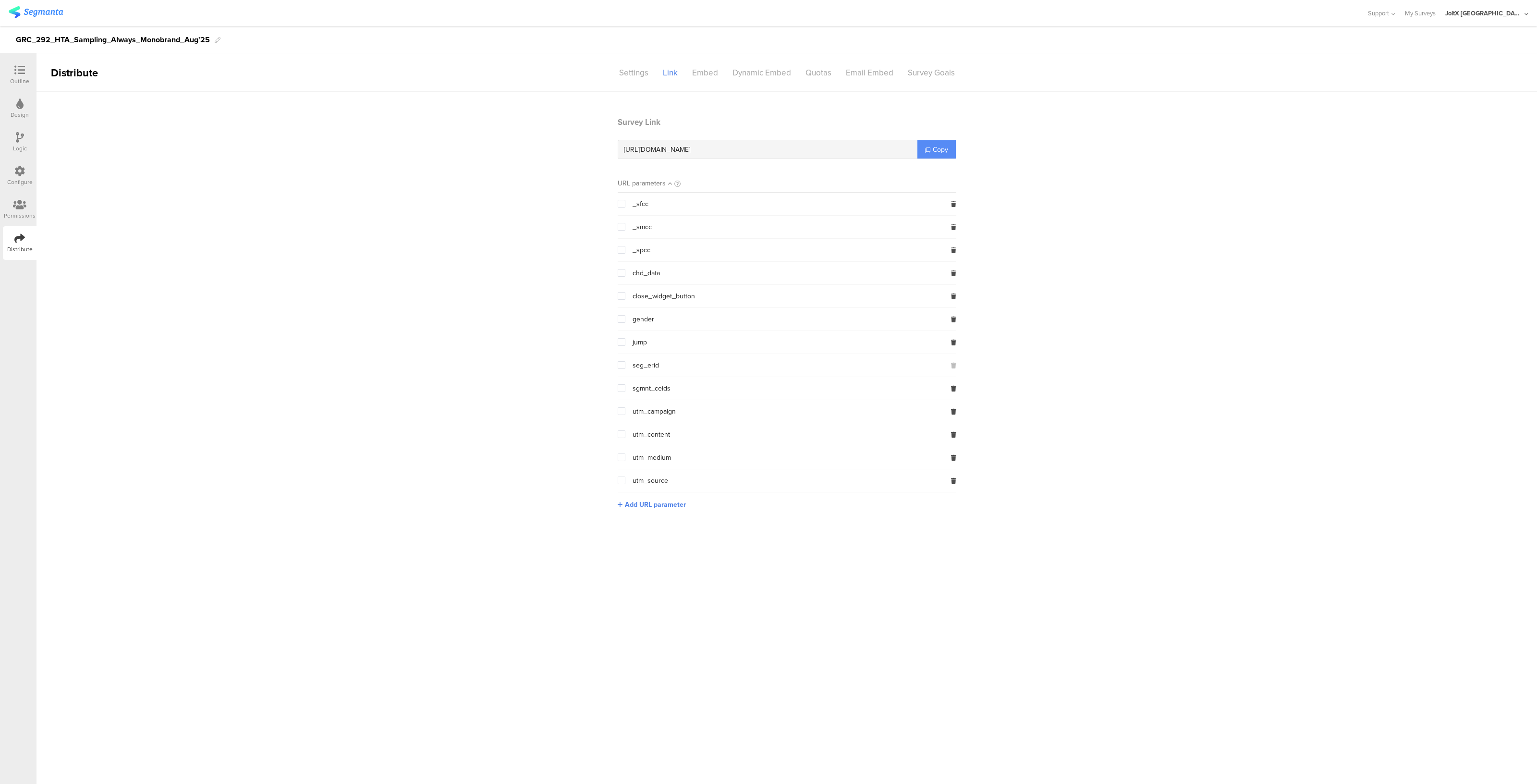
click at [934, 149] on span "Copy" at bounding box center [940, 149] width 16 height 10
